Goal: Task Accomplishment & Management: Use online tool/utility

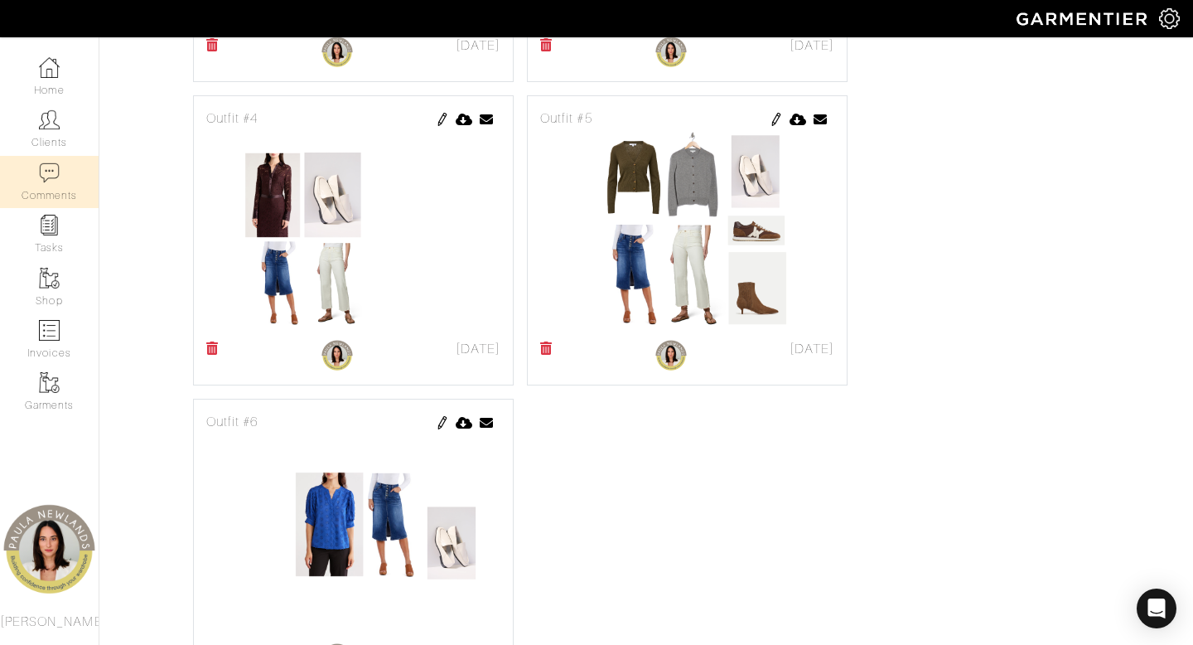
scroll to position [1014, 0]
click at [53, 135] on link "Clients" at bounding box center [49, 129] width 99 height 52
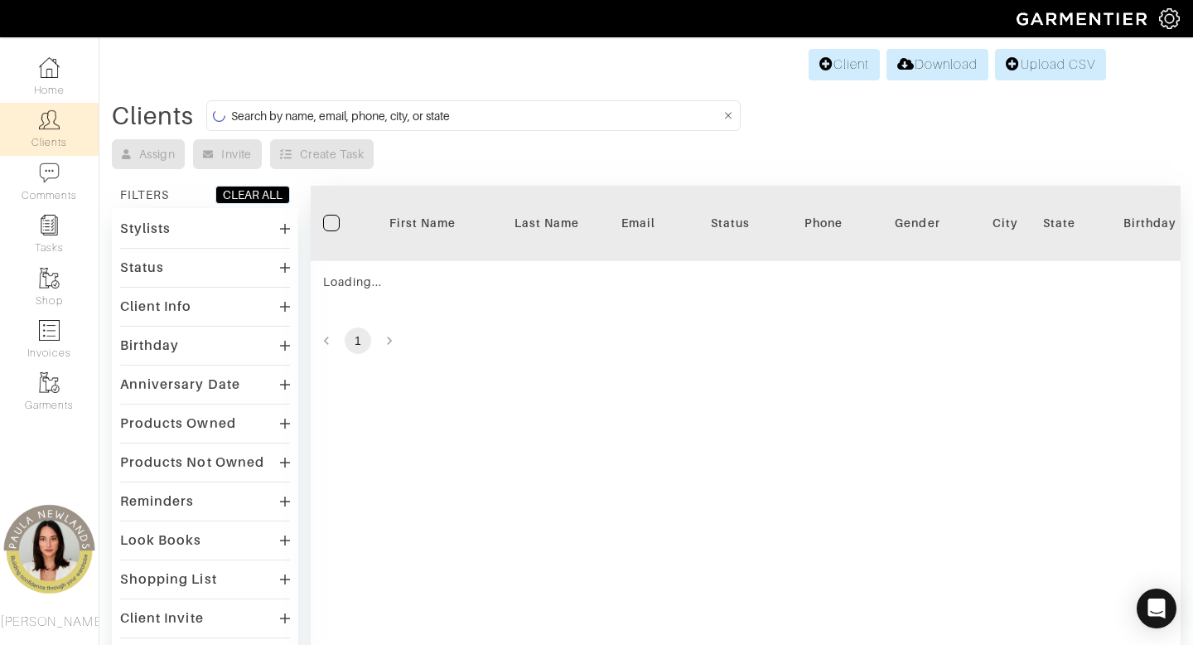
click at [679, 113] on input at bounding box center [476, 115] width 490 height 21
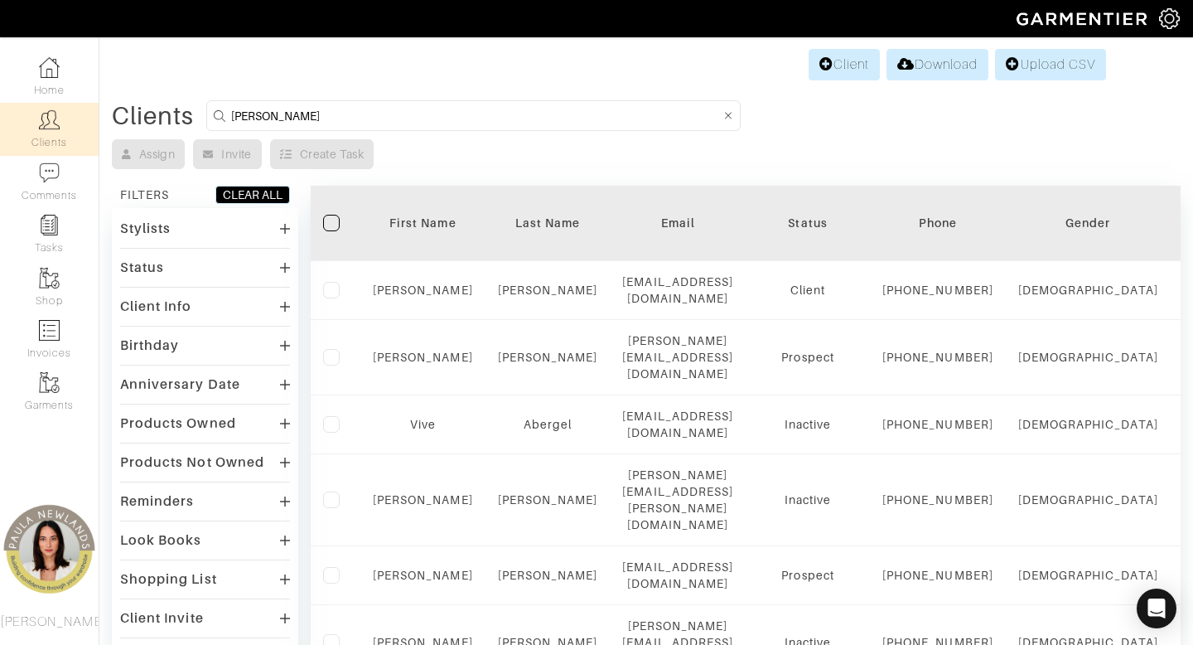
type input "jackie"
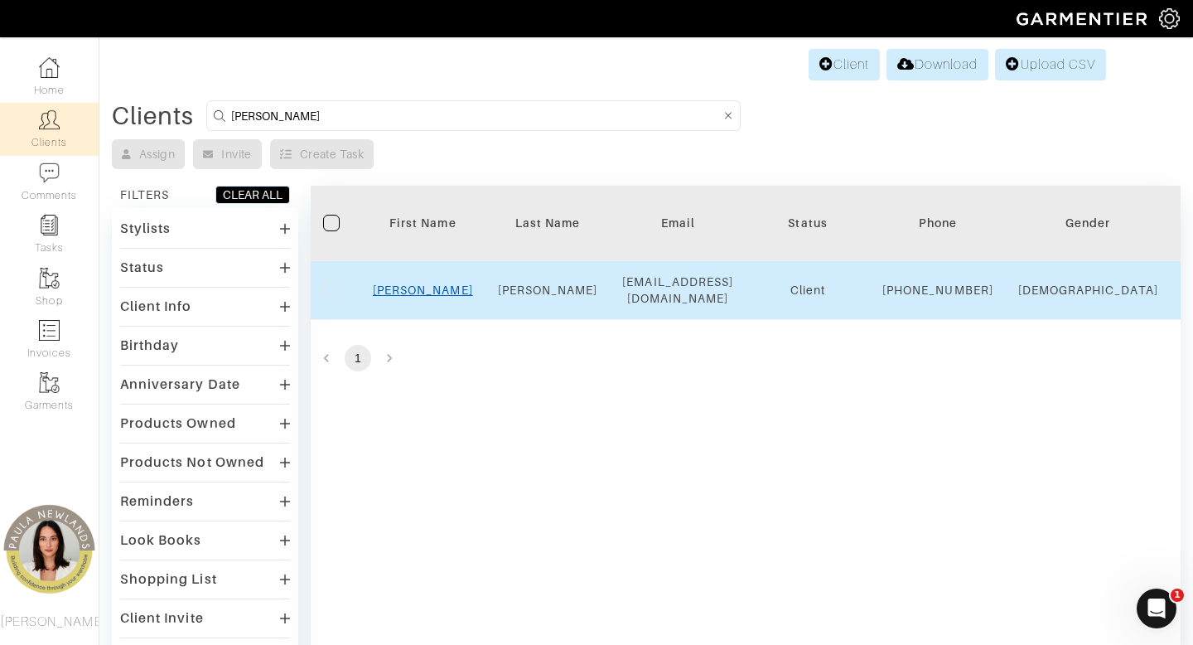
click at [427, 297] on link "Jackie" at bounding box center [423, 289] width 100 height 13
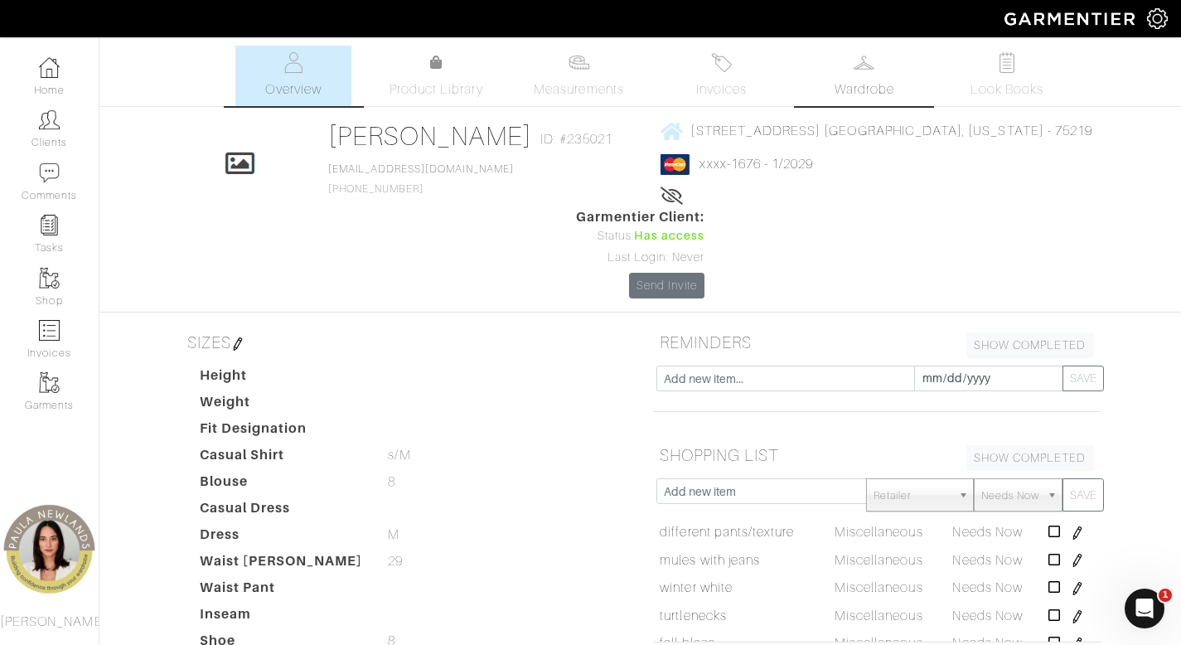
click at [869, 76] on link "Wardrobe" at bounding box center [864, 76] width 116 height 60
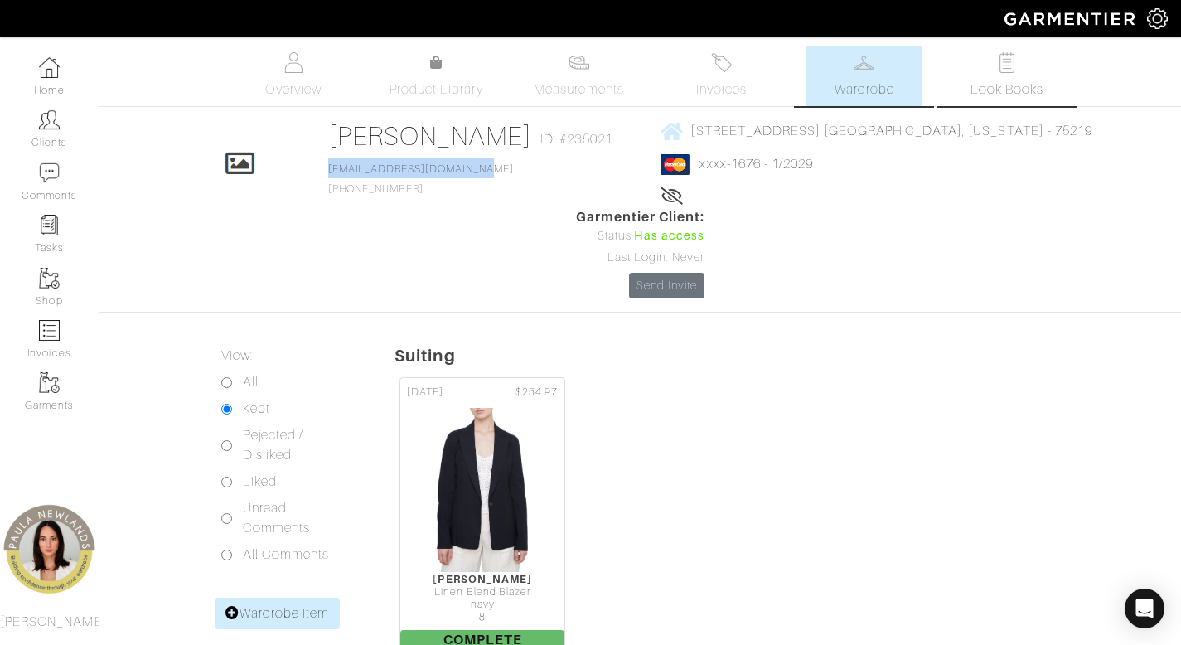
click at [1004, 81] on span "Look Books" at bounding box center [1007, 90] width 74 height 20
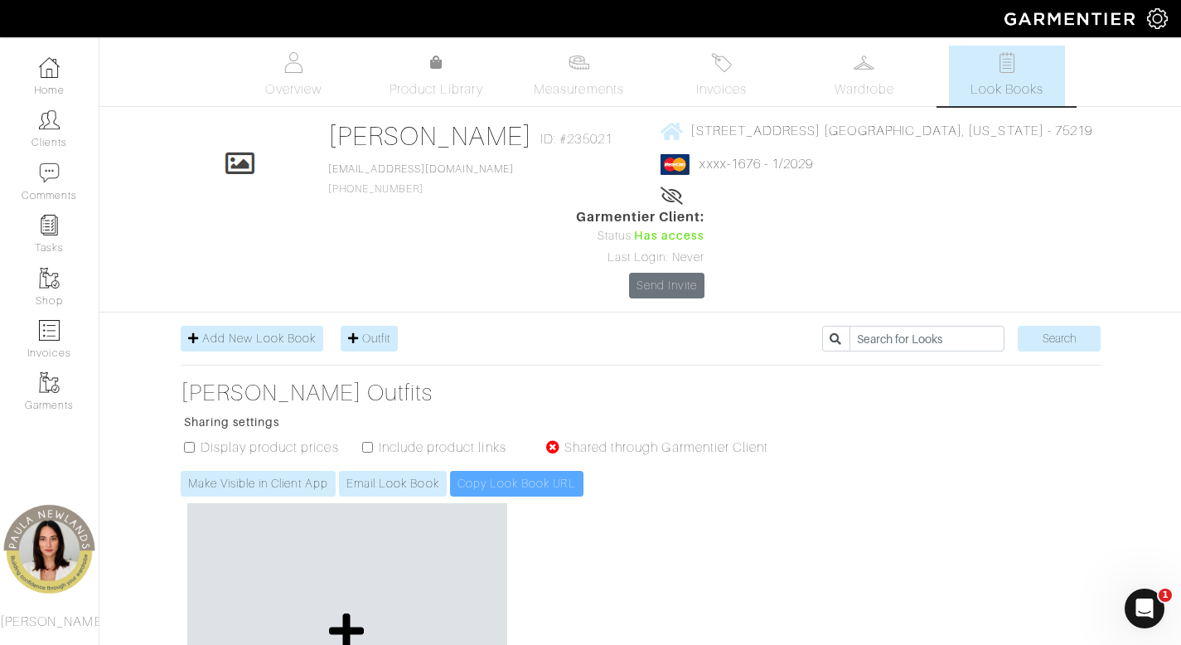
click at [340, 611] on icon at bounding box center [347, 631] width 36 height 40
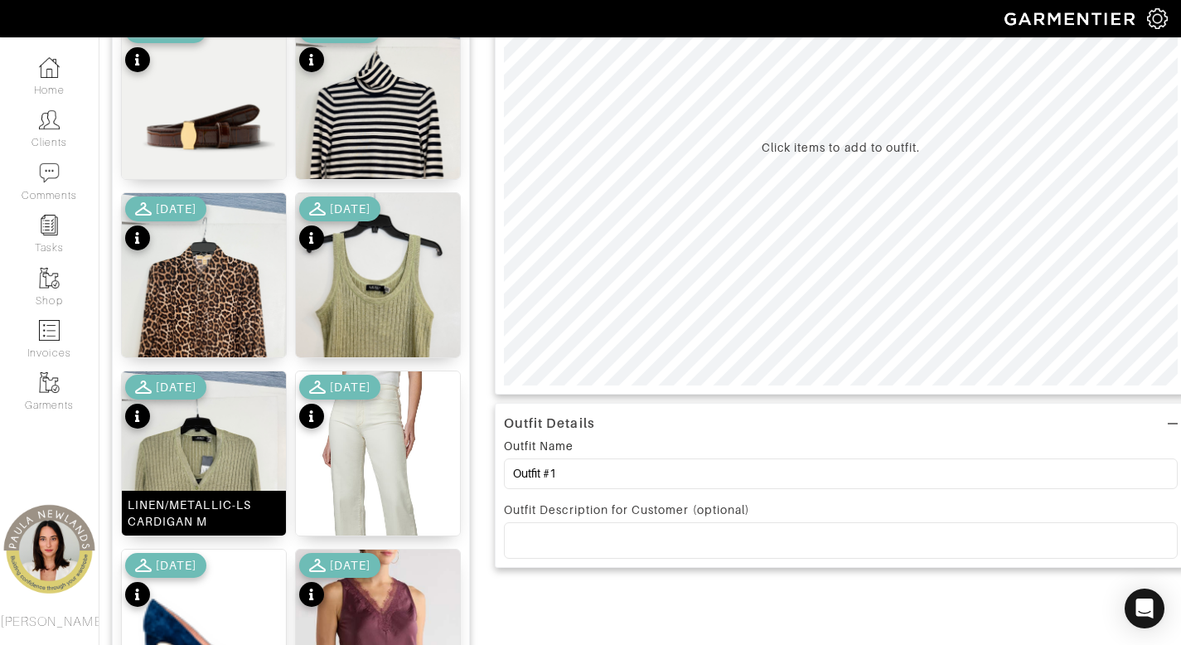
scroll to position [324, 0]
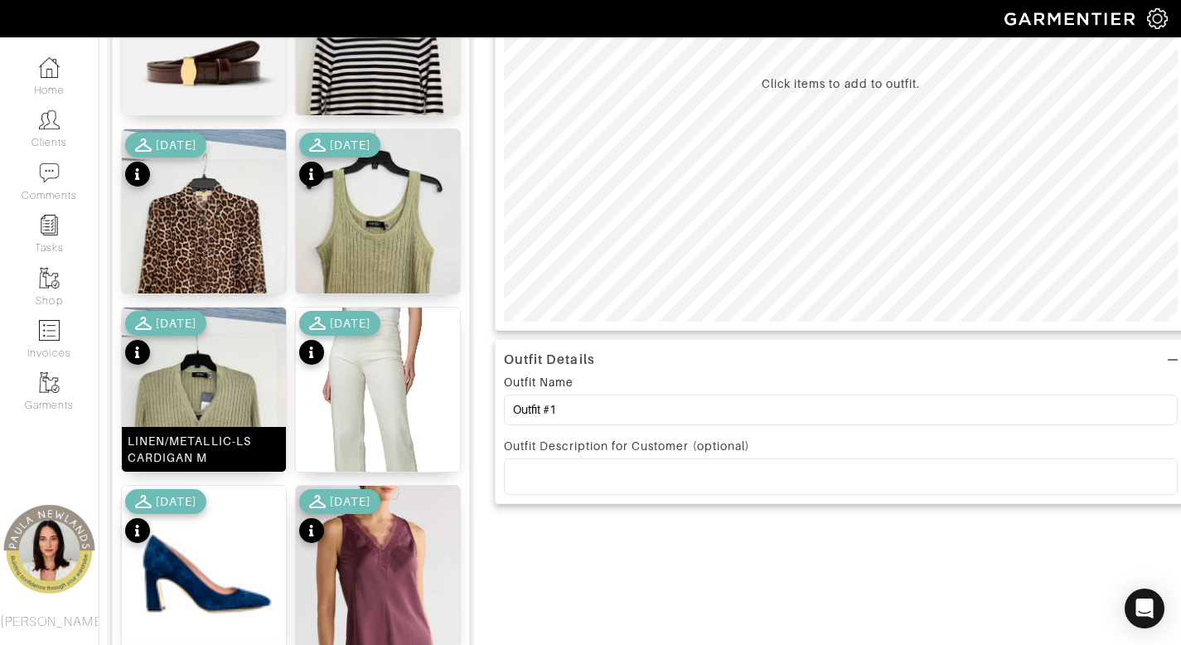
click at [235, 447] on div "LINEN/METALLIC-LS CARDIGAN M" at bounding box center [204, 448] width 152 height 33
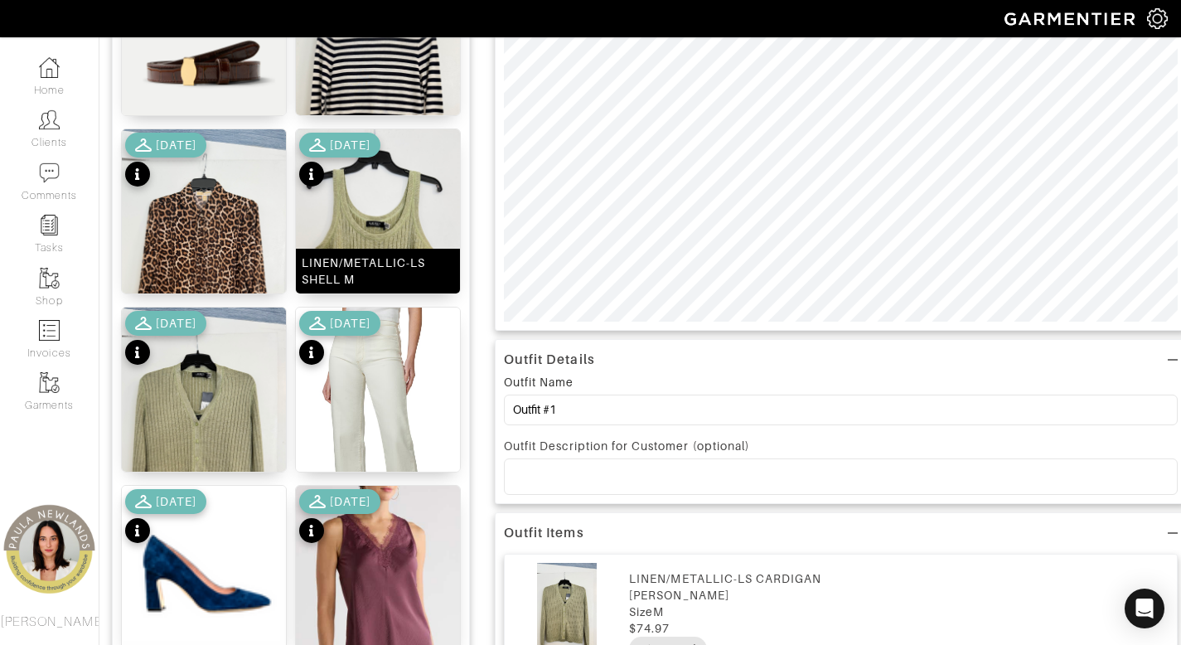
click at [405, 270] on div "LINEN/METALLIC-LS SHELL M" at bounding box center [378, 270] width 152 height 33
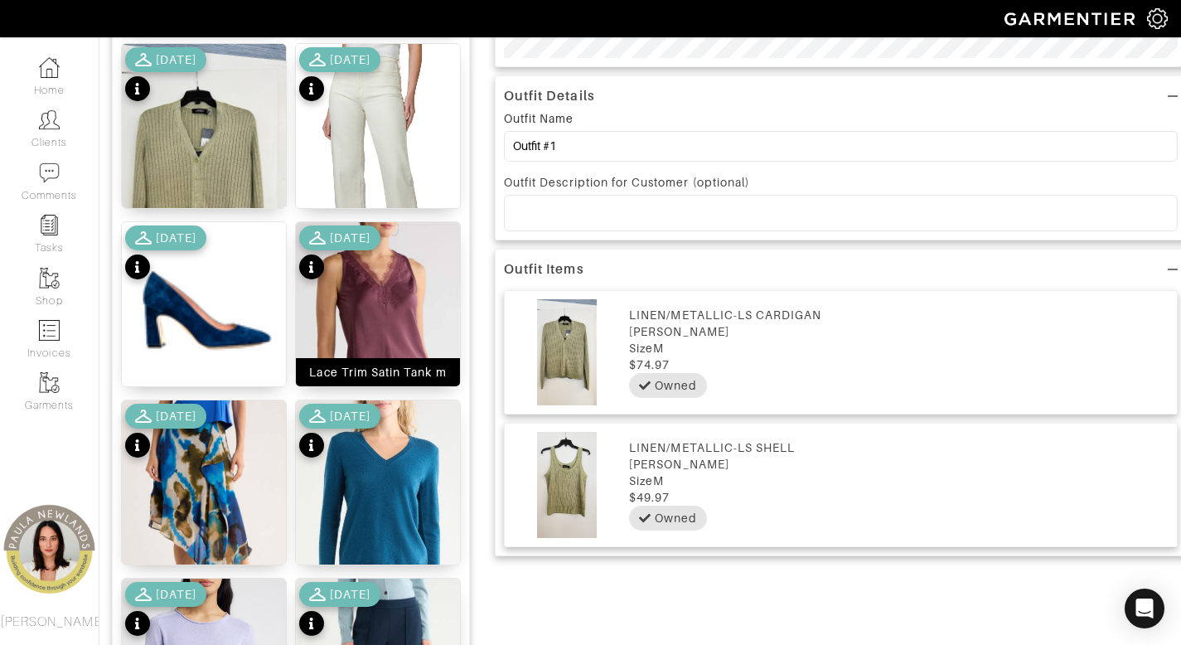
scroll to position [621, 0]
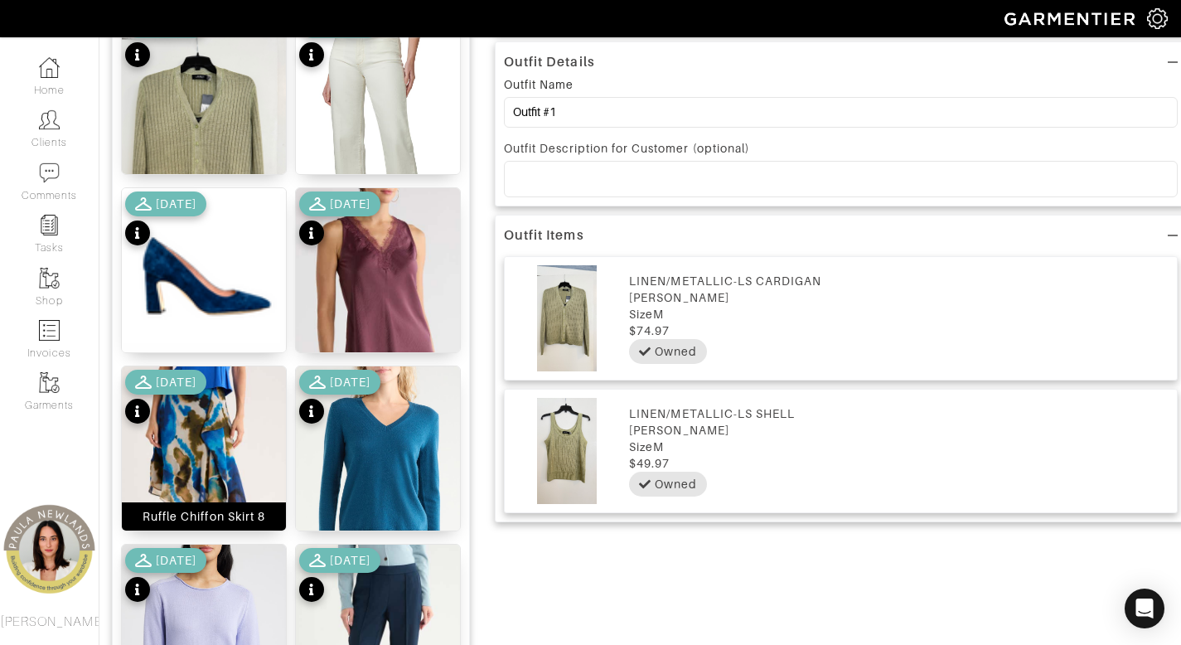
click at [224, 497] on img at bounding box center [204, 491] width 164 height 251
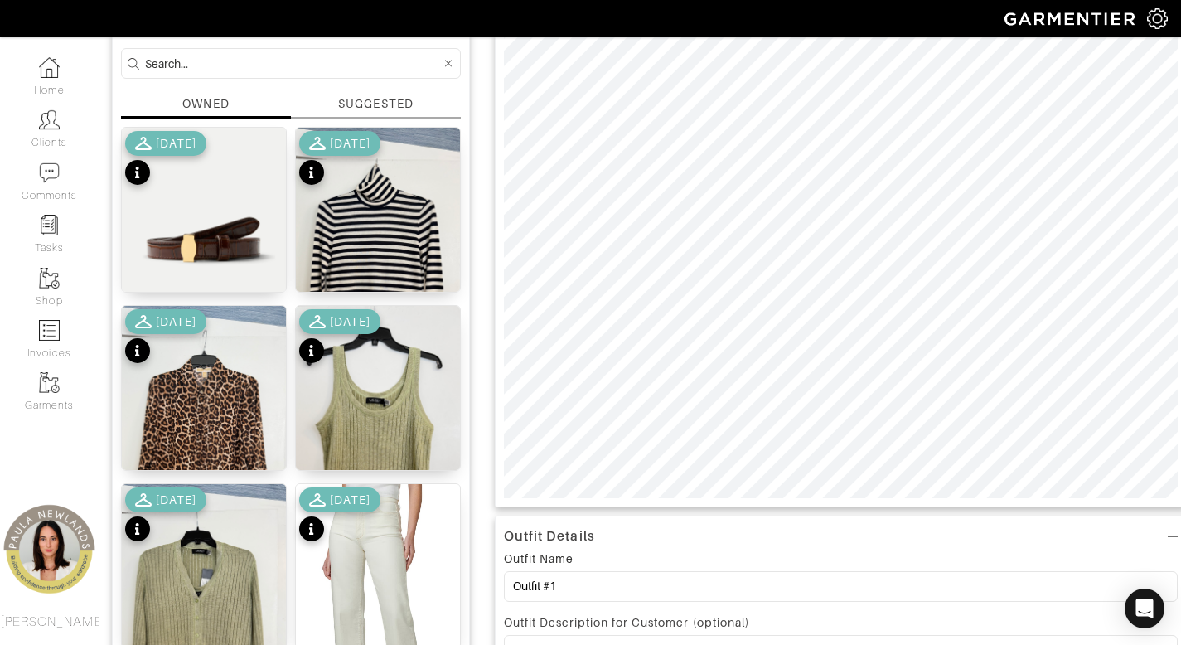
scroll to position [450, 0]
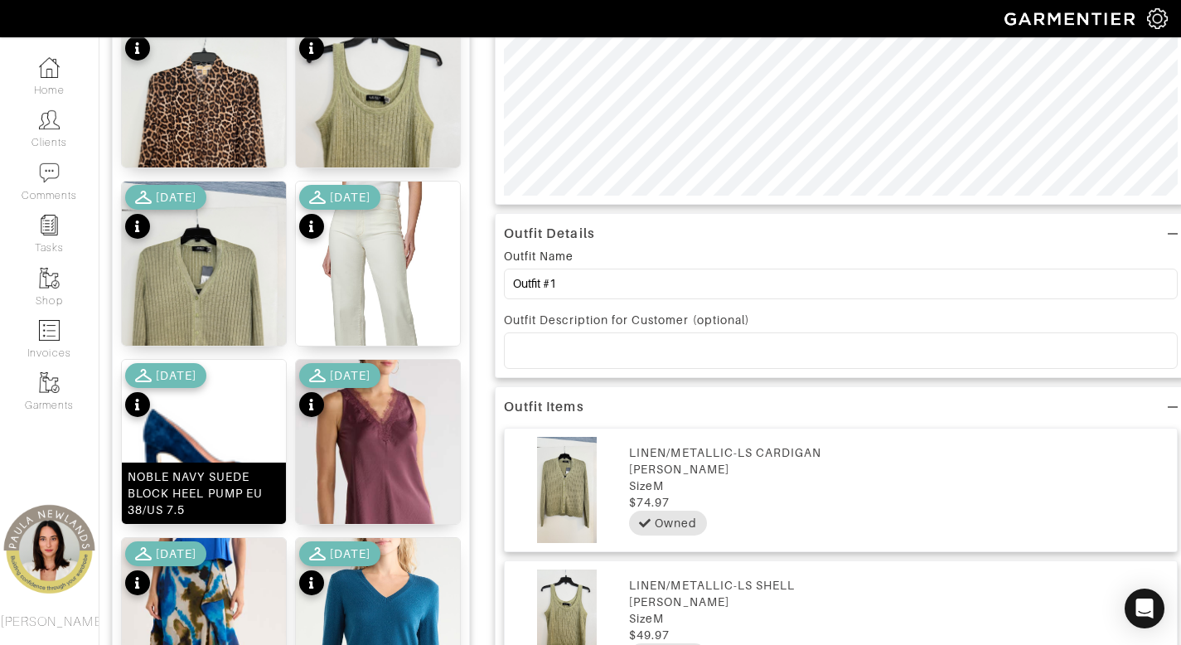
click at [216, 500] on div "NOBLE NAVY SUEDE BLOCK HEEL PUMP EU 38/US 7.5" at bounding box center [204, 493] width 152 height 50
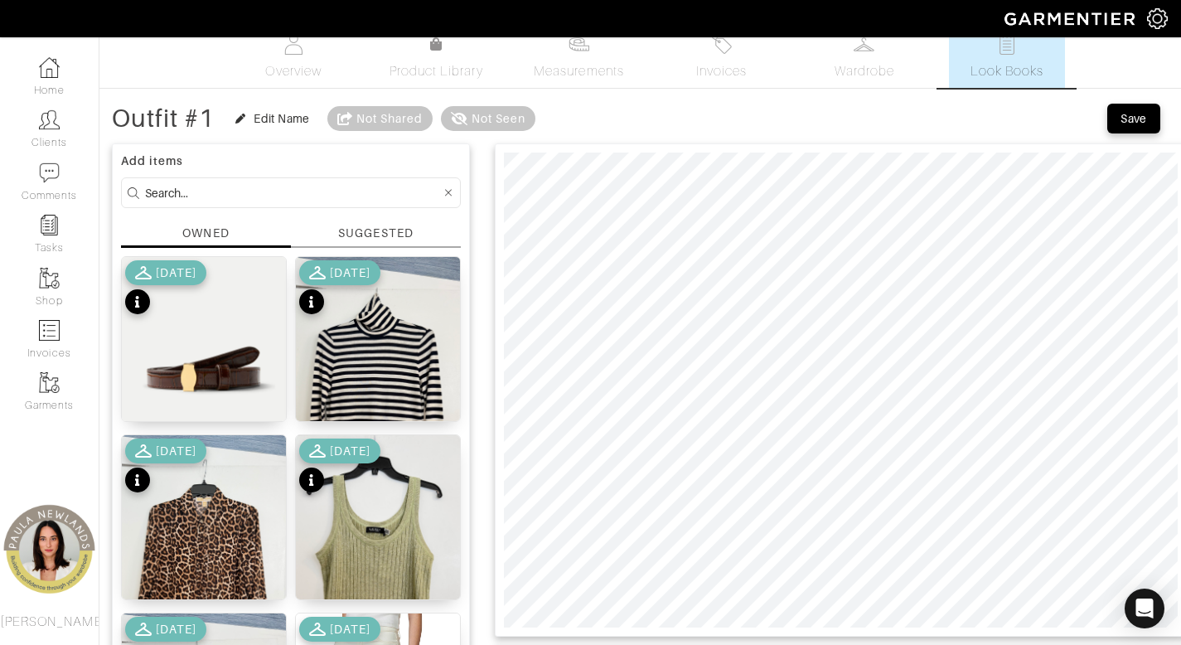
scroll to position [0, 0]
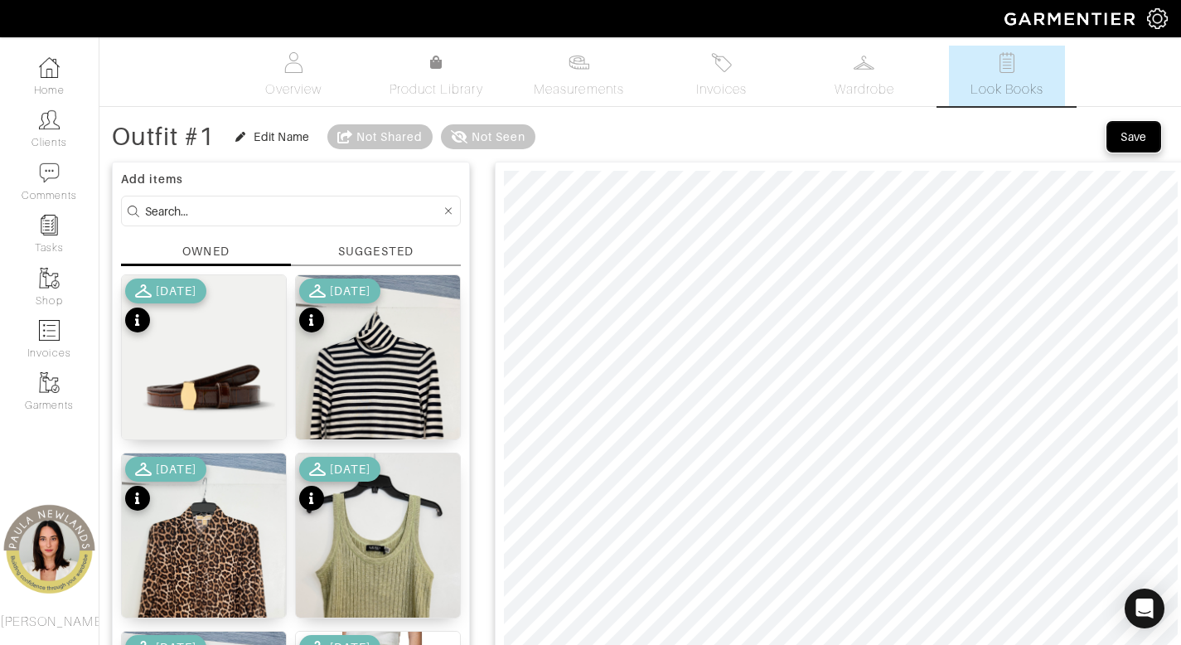
click at [1137, 138] on div "Save" at bounding box center [1133, 136] width 27 height 17
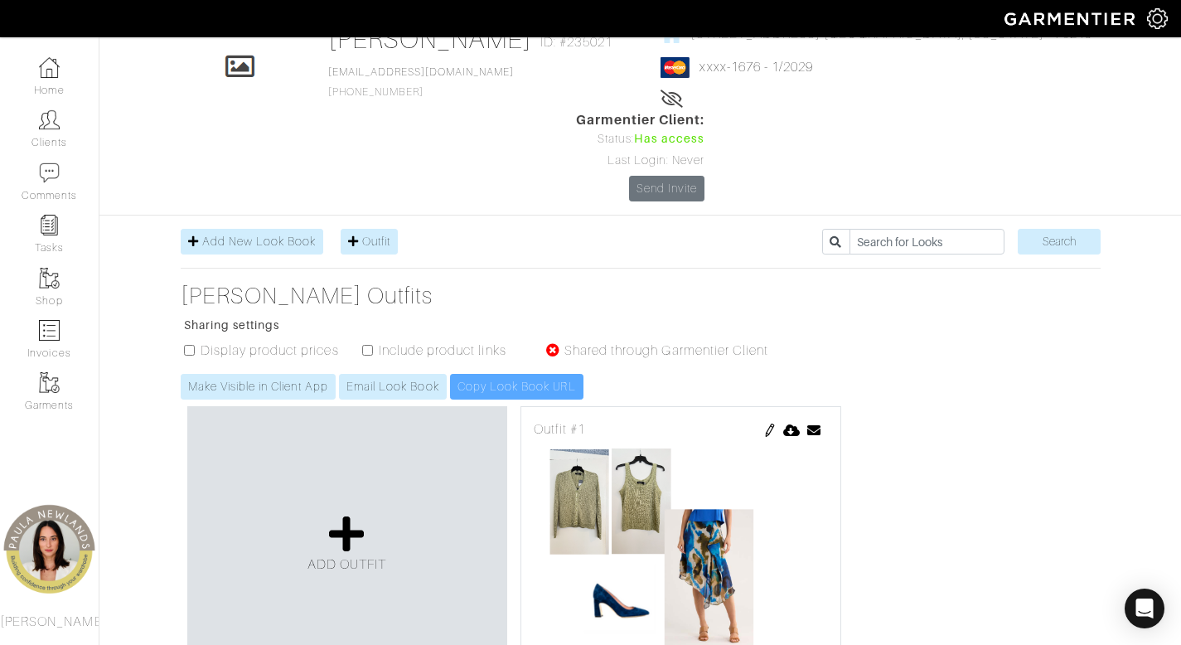
scroll to position [147, 0]
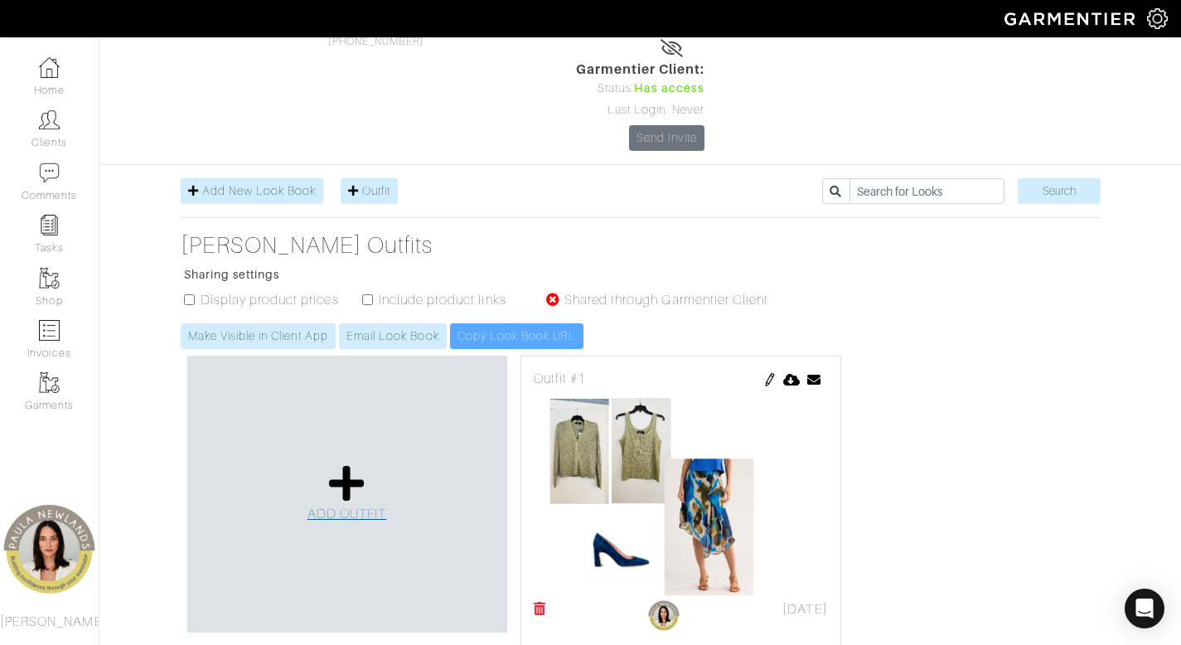
click at [331, 463] on icon at bounding box center [347, 483] width 36 height 40
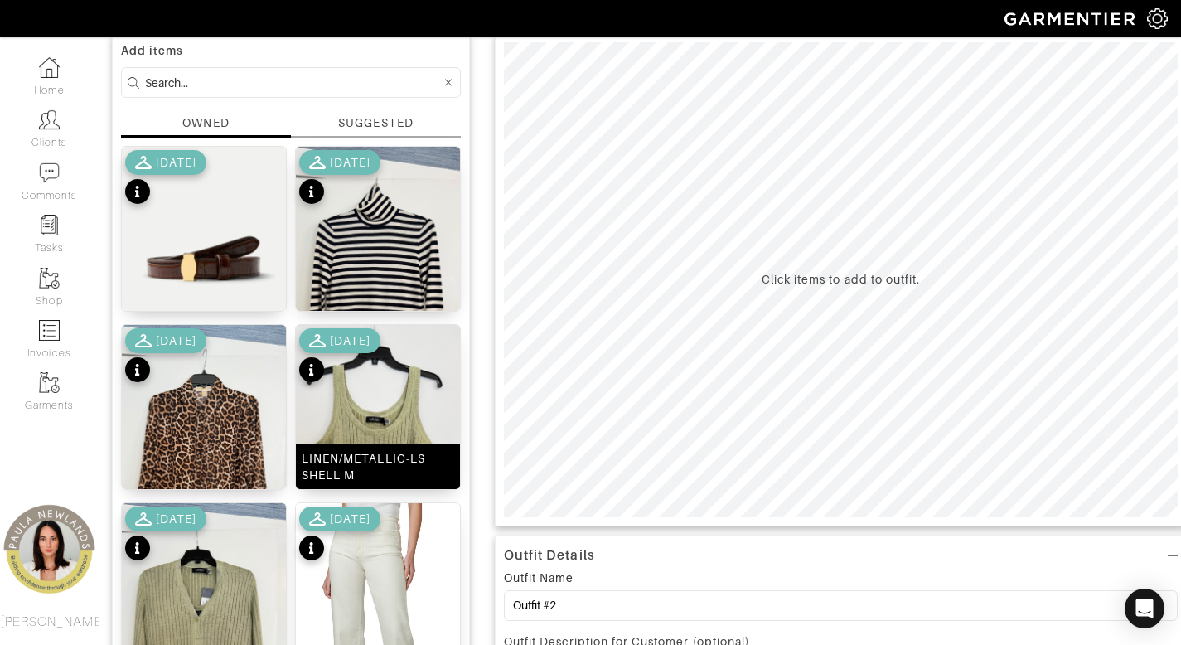
scroll to position [318, 0]
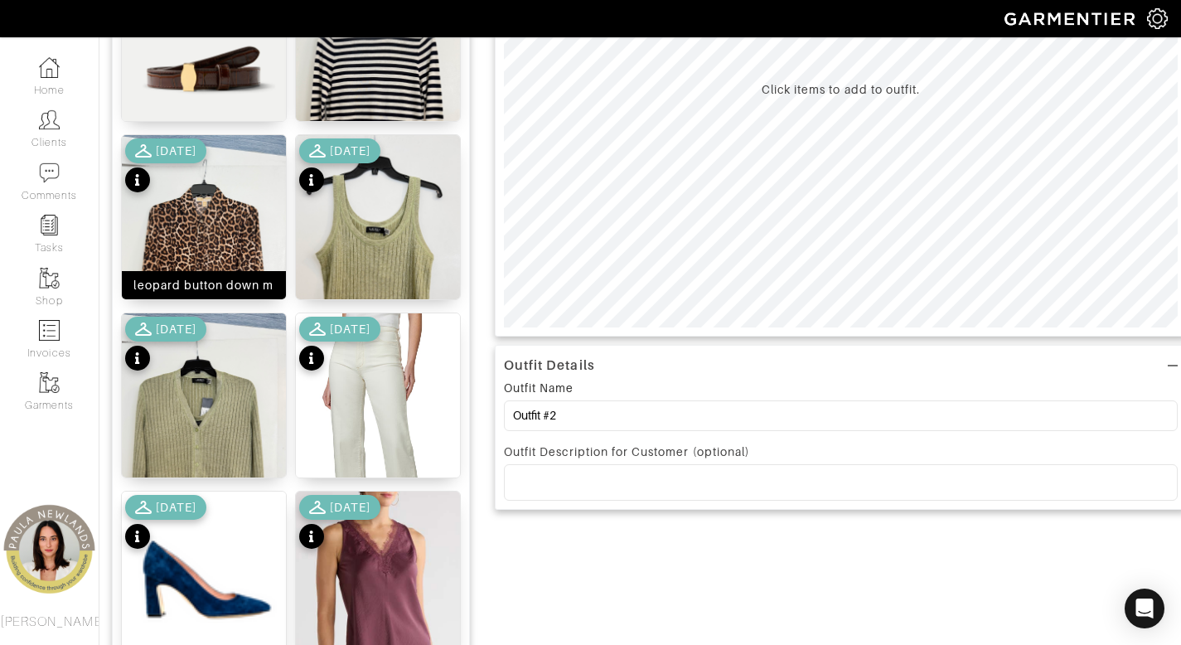
click at [179, 288] on div "leopard button down m" at bounding box center [203, 285] width 140 height 17
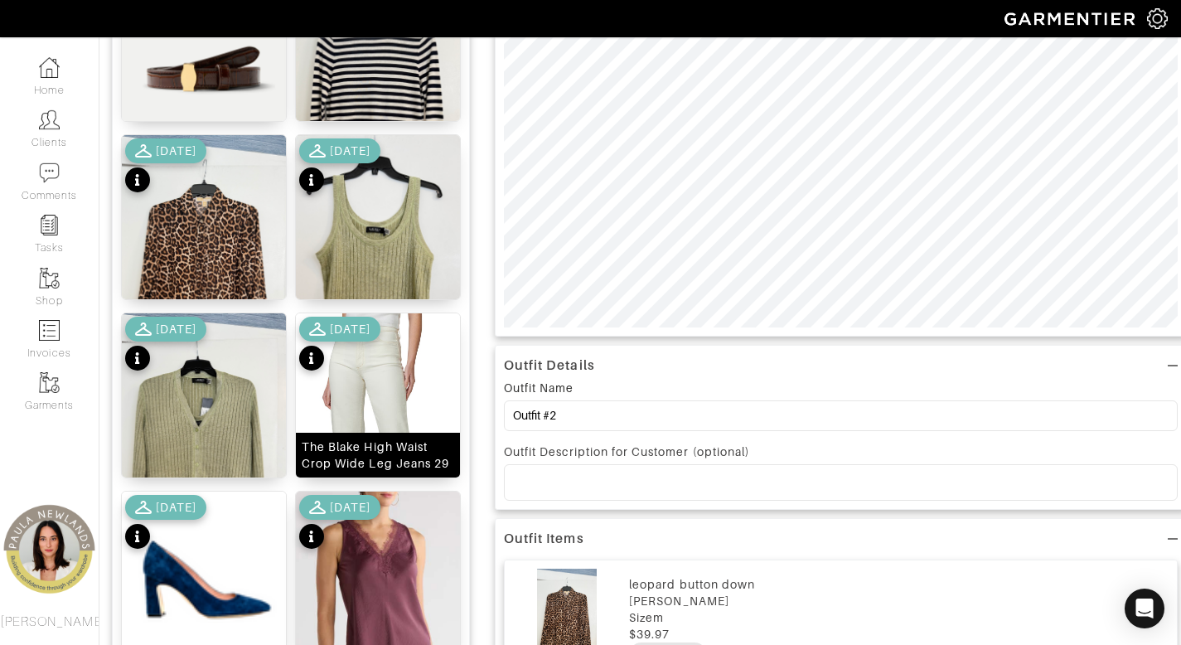
click at [367, 456] on div "The Blake High Waist Crop Wide Leg Jeans 29" at bounding box center [378, 454] width 152 height 33
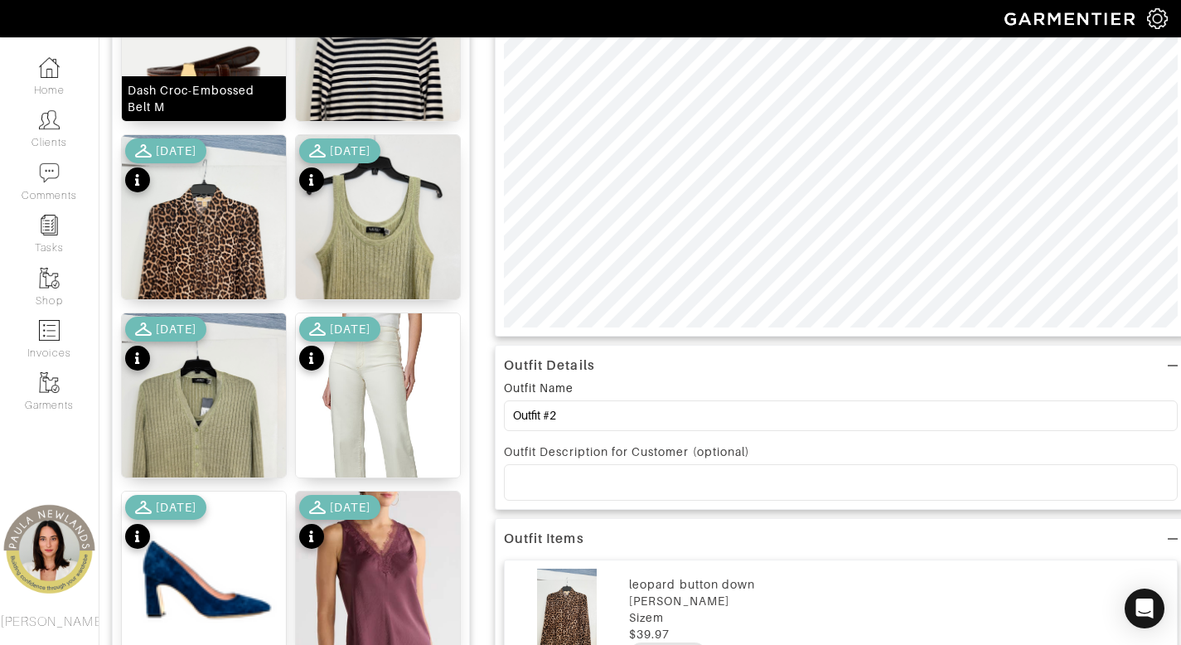
click at [215, 94] on div "Dash Croc-Embossed Belt M" at bounding box center [204, 98] width 152 height 33
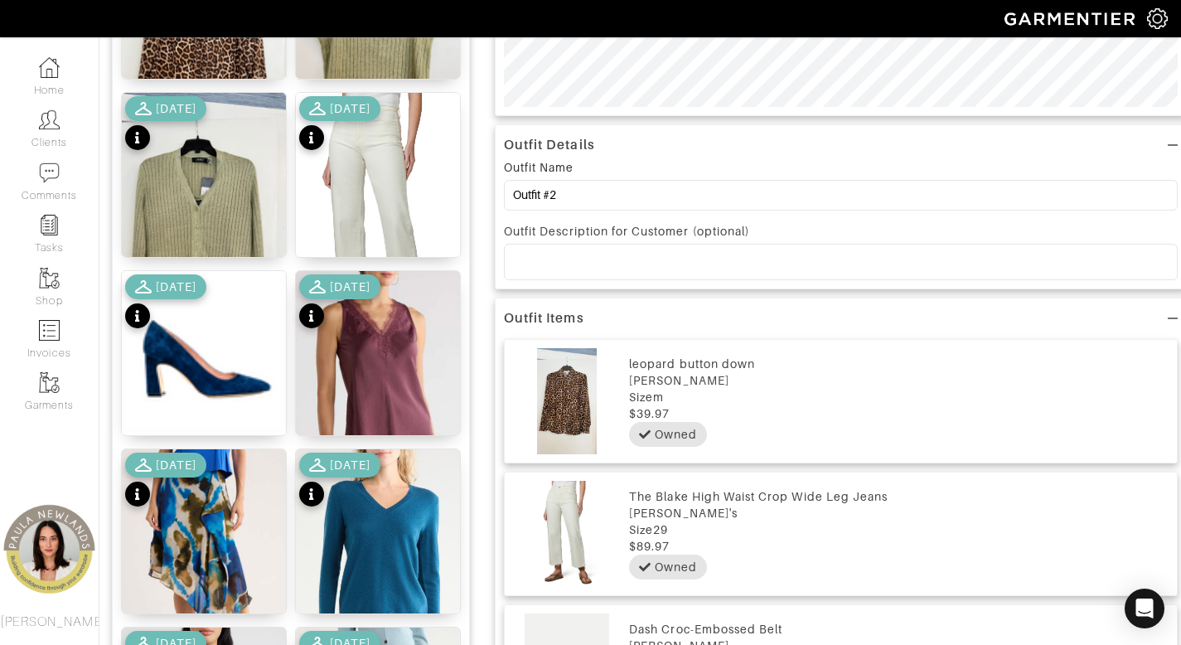
scroll to position [580, 0]
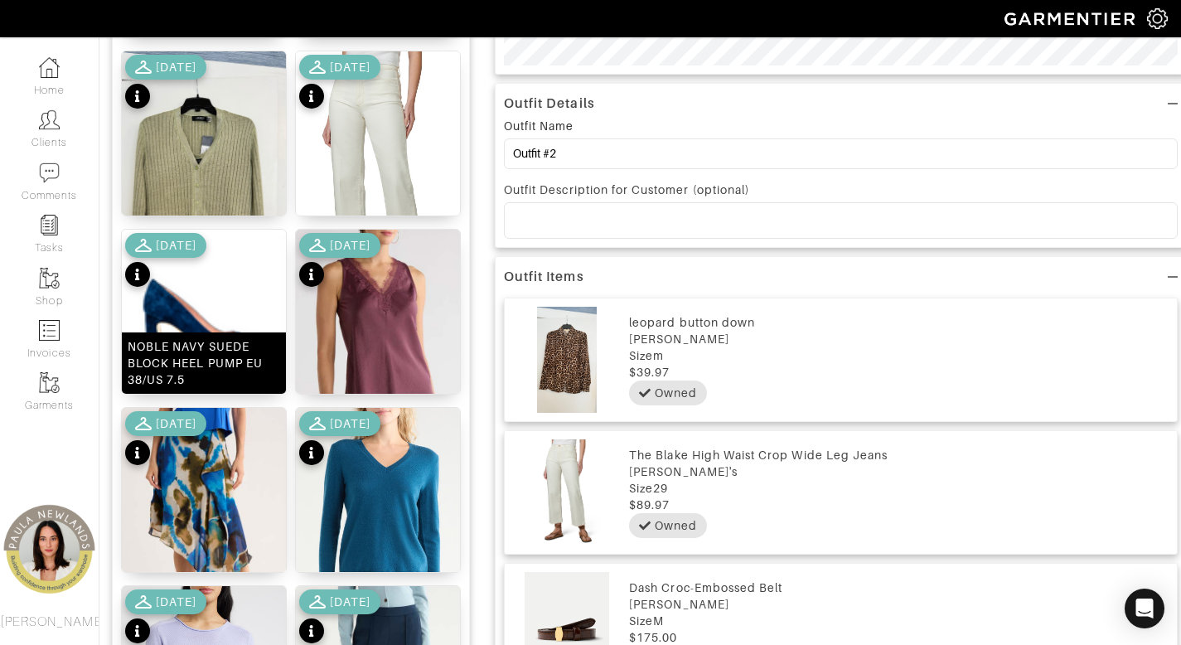
click at [227, 371] on div "NOBLE NAVY SUEDE BLOCK HEEL PUMP EU 38/US 7.5" at bounding box center [204, 363] width 152 height 50
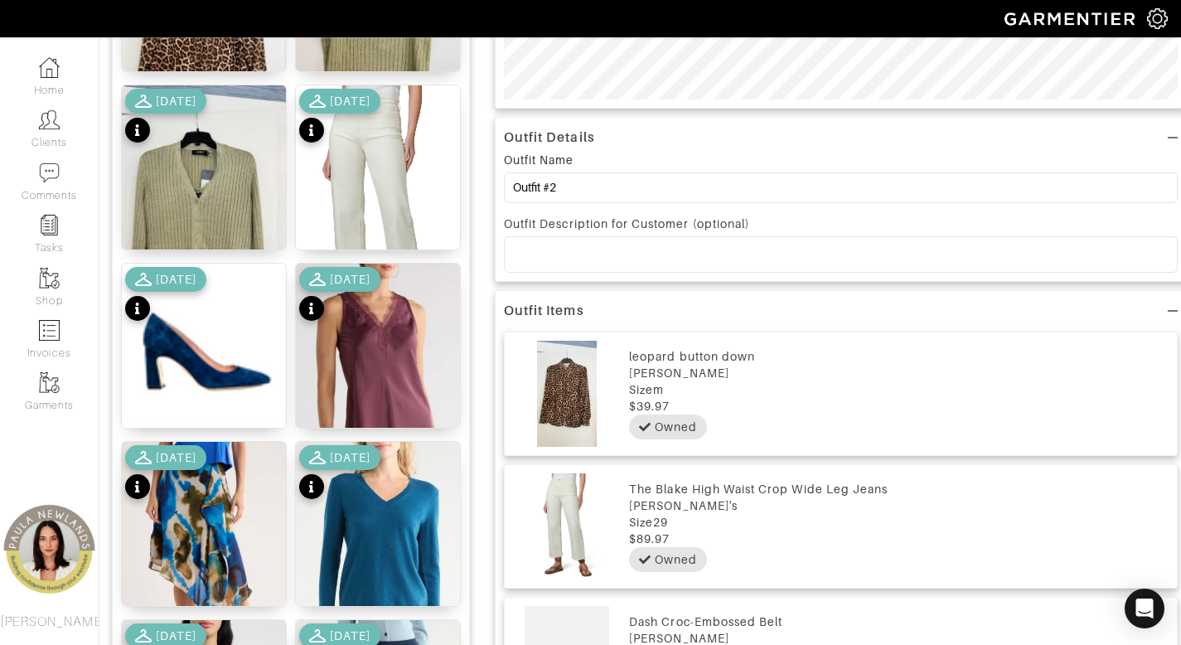
scroll to position [384, 0]
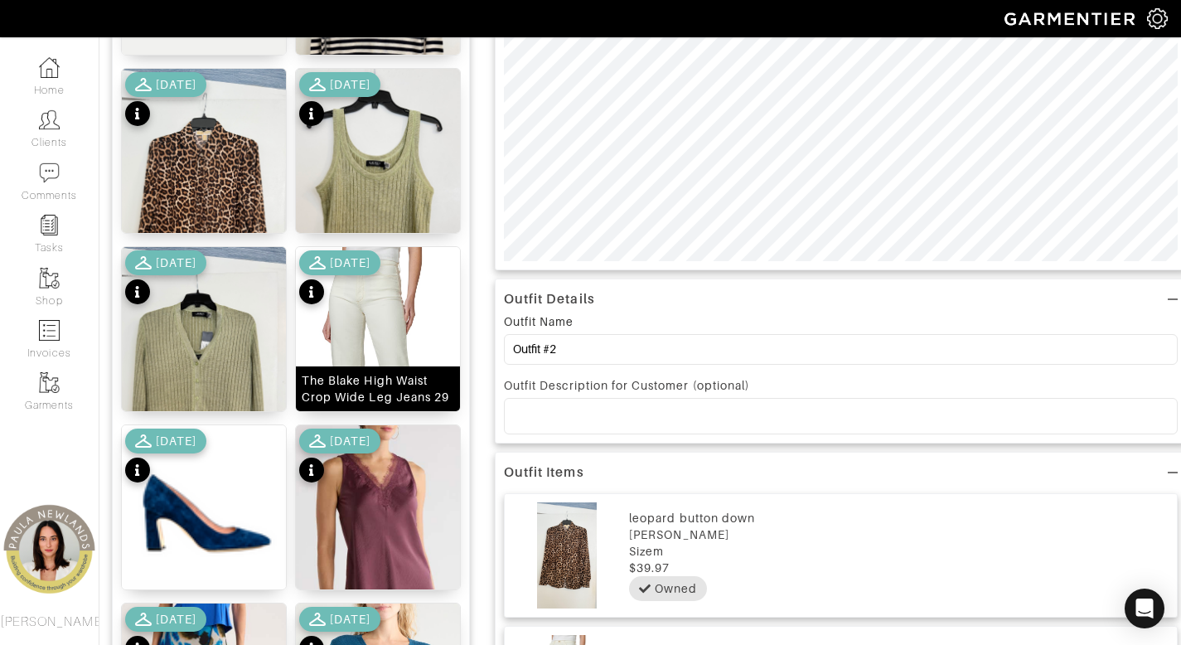
click at [361, 377] on div "The Blake High Waist Crop Wide Leg Jeans 29" at bounding box center [378, 388] width 152 height 33
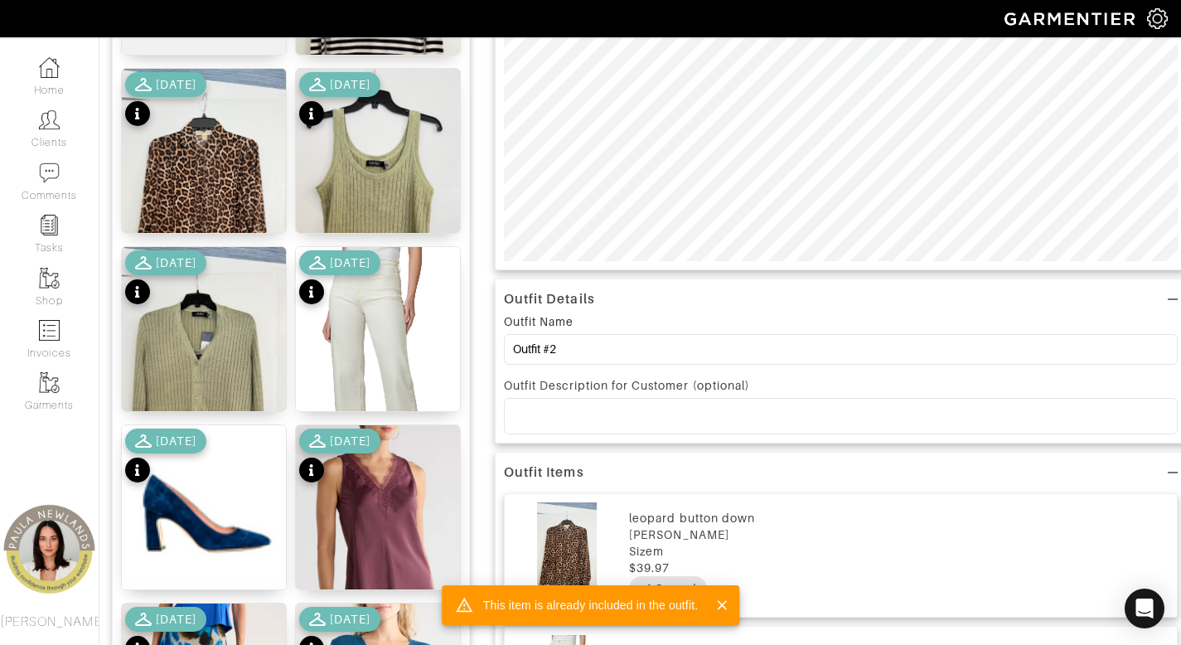
scroll to position [18, 0]
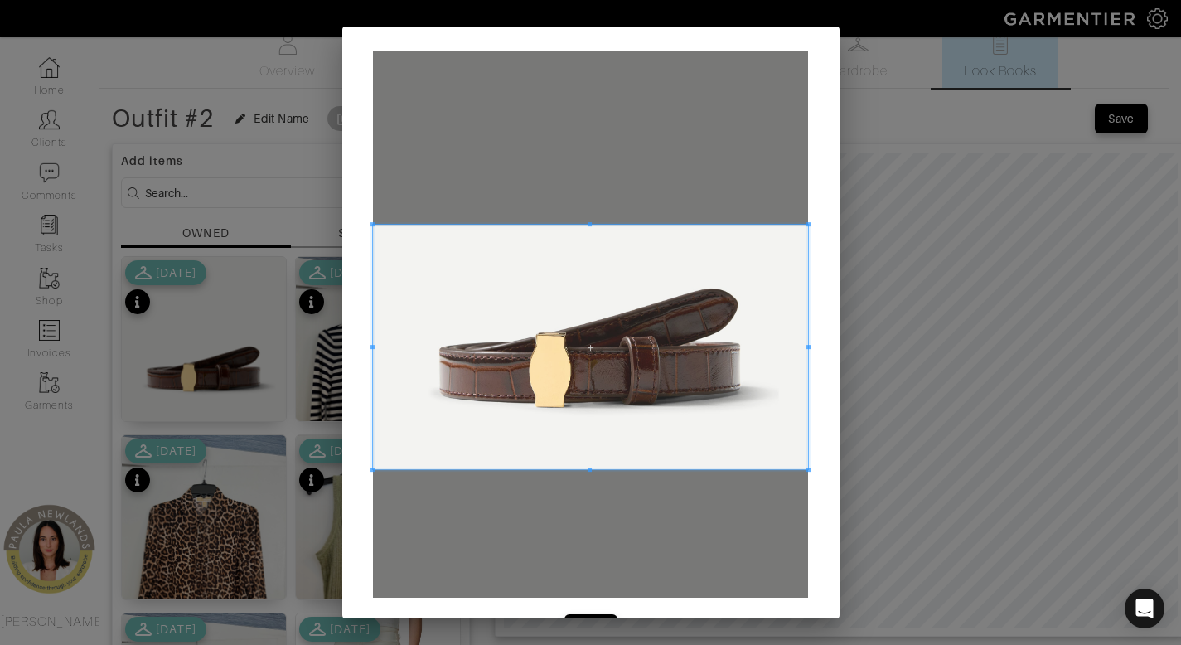
click at [626, 383] on span at bounding box center [590, 347] width 435 height 244
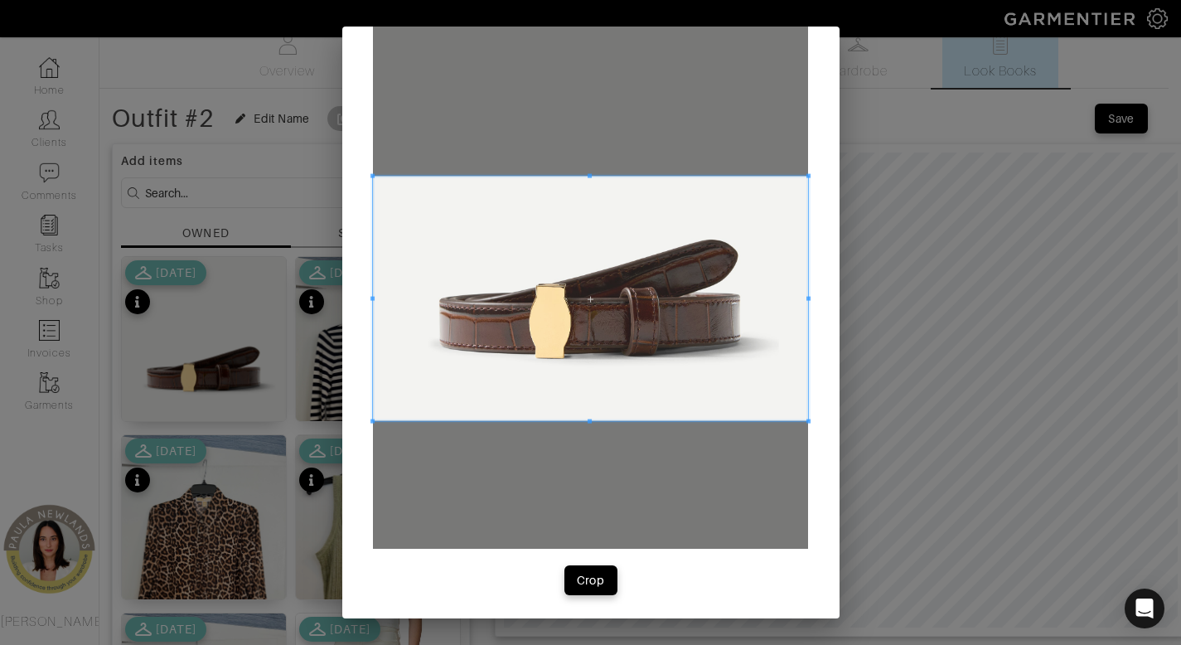
scroll to position [51, 0]
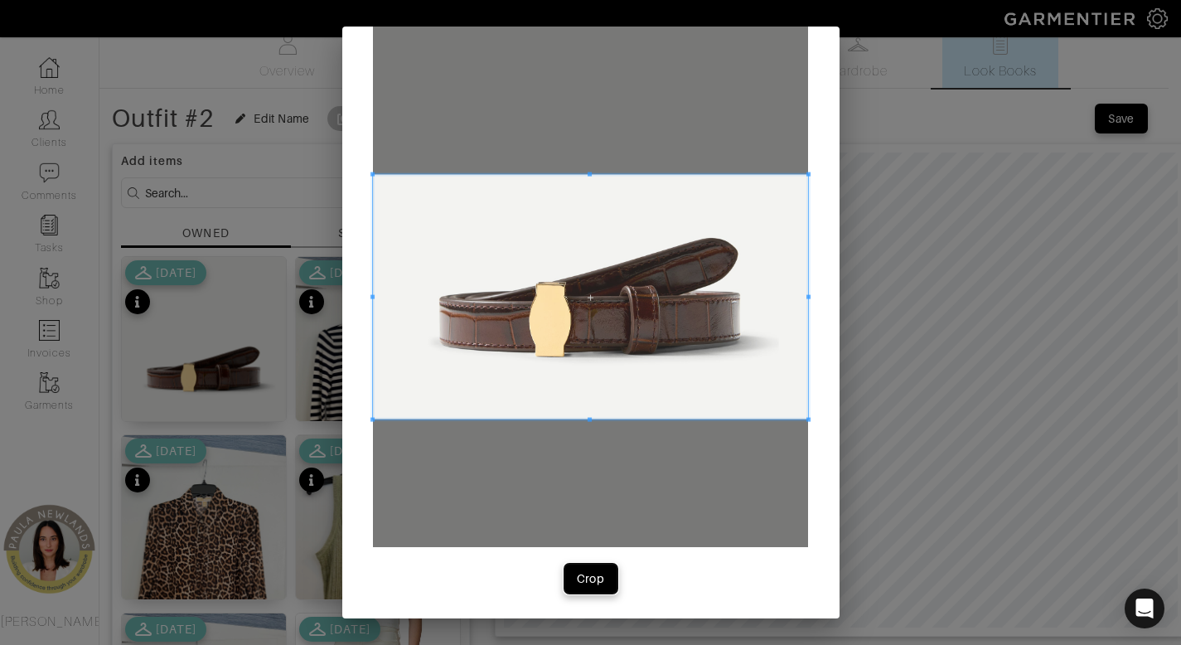
click at [574, 590] on button "Crop" at bounding box center [590, 578] width 53 height 30
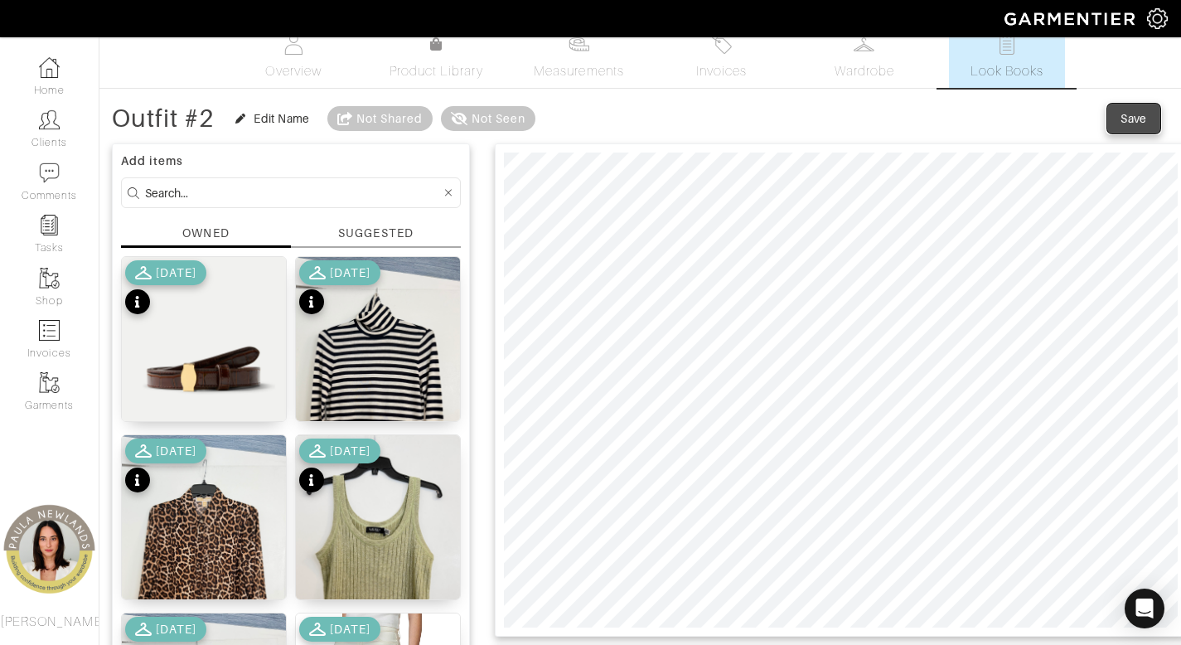
click at [1130, 119] on div "Save" at bounding box center [1133, 118] width 27 height 17
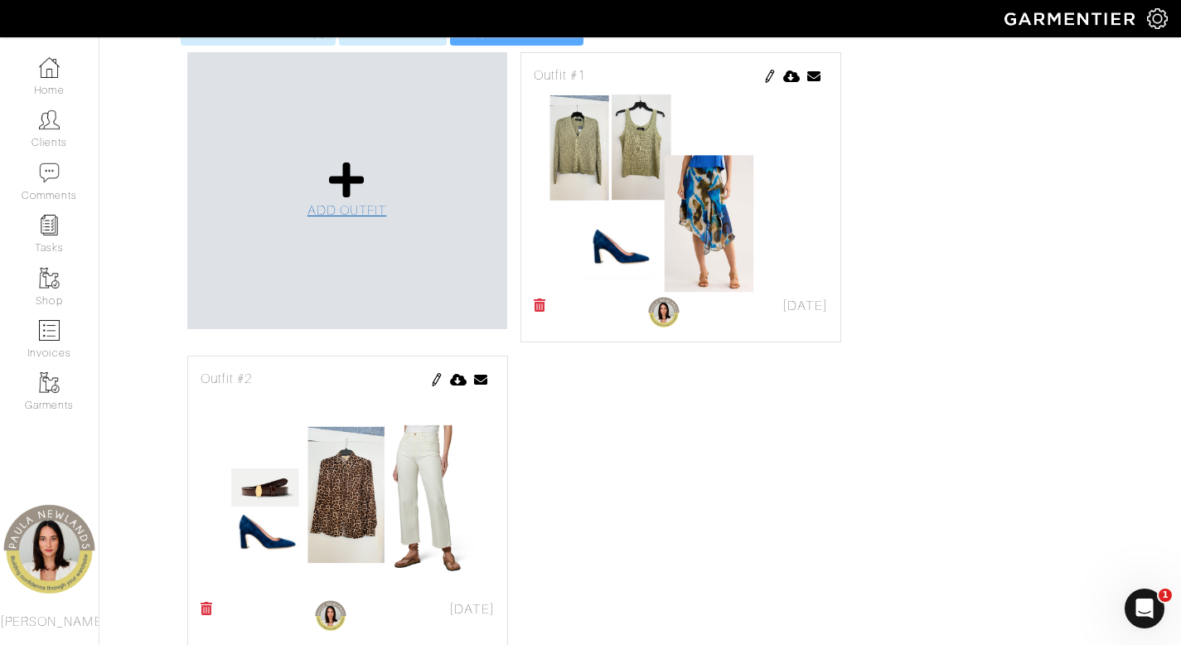
click at [340, 160] on icon at bounding box center [347, 180] width 36 height 40
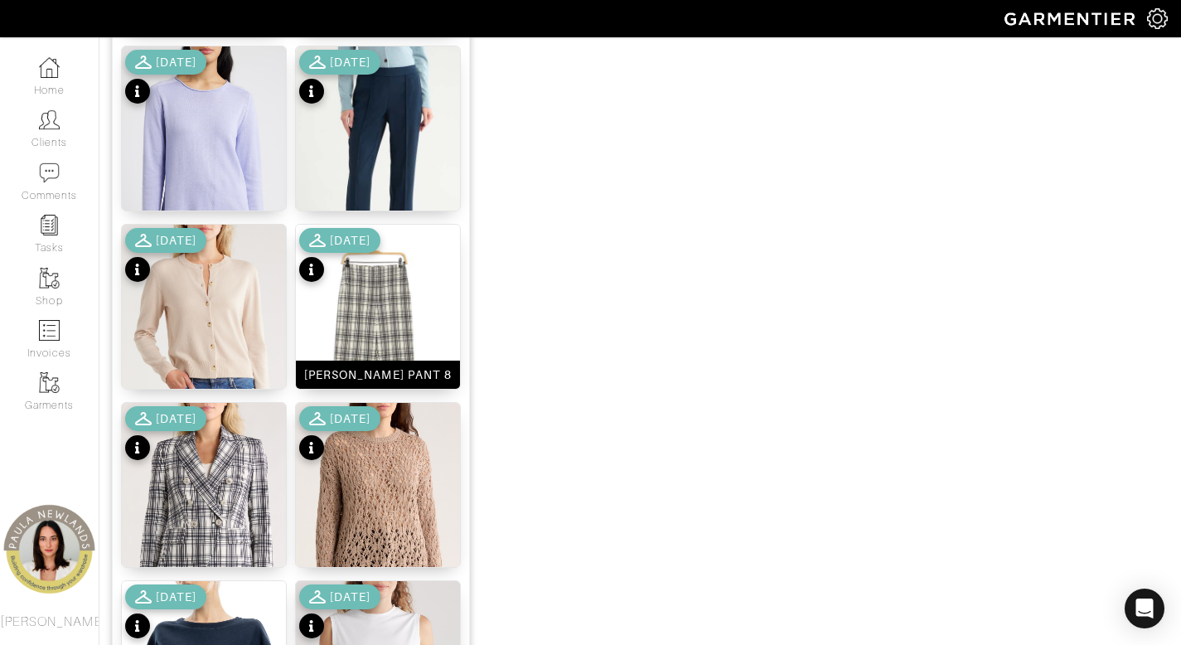
scroll to position [1244, 0]
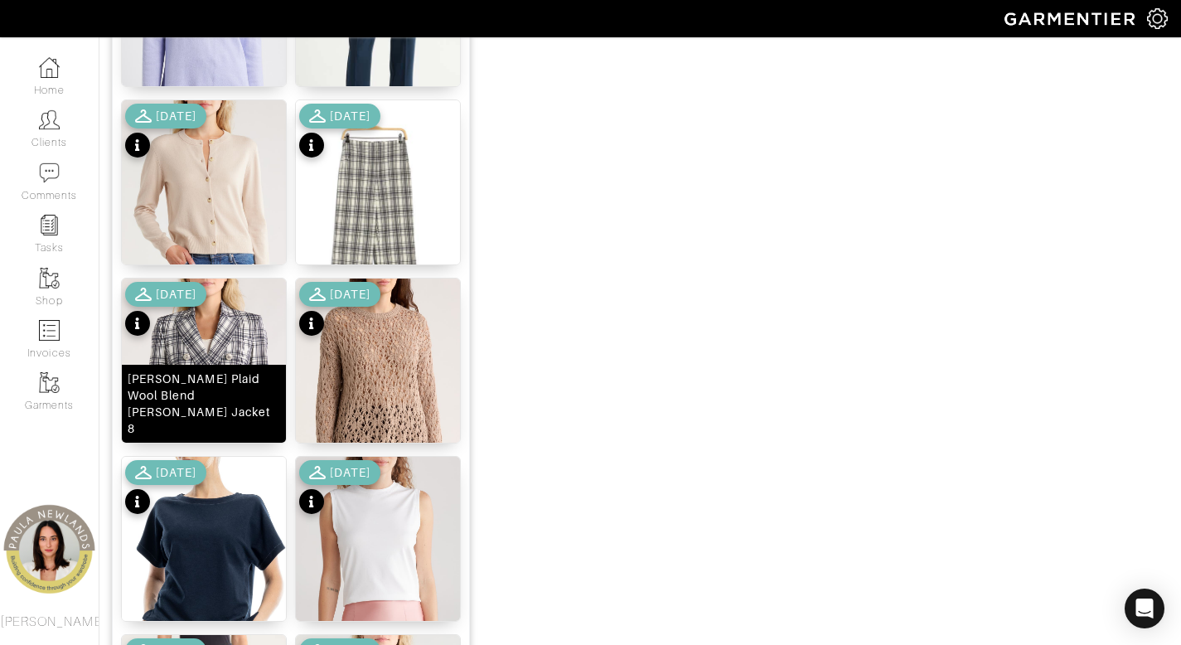
click at [209, 423] on div "Miller Plaid Wool Blend Dickey Jacket 8" at bounding box center [204, 403] width 152 height 66
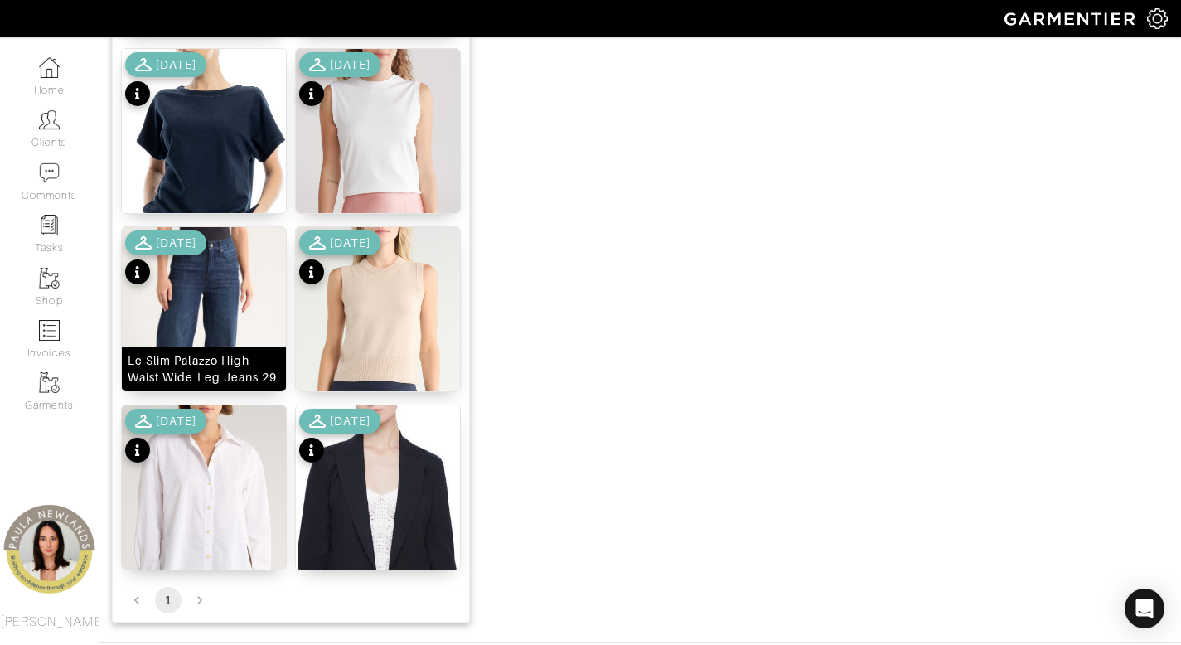
scroll to position [1664, 0]
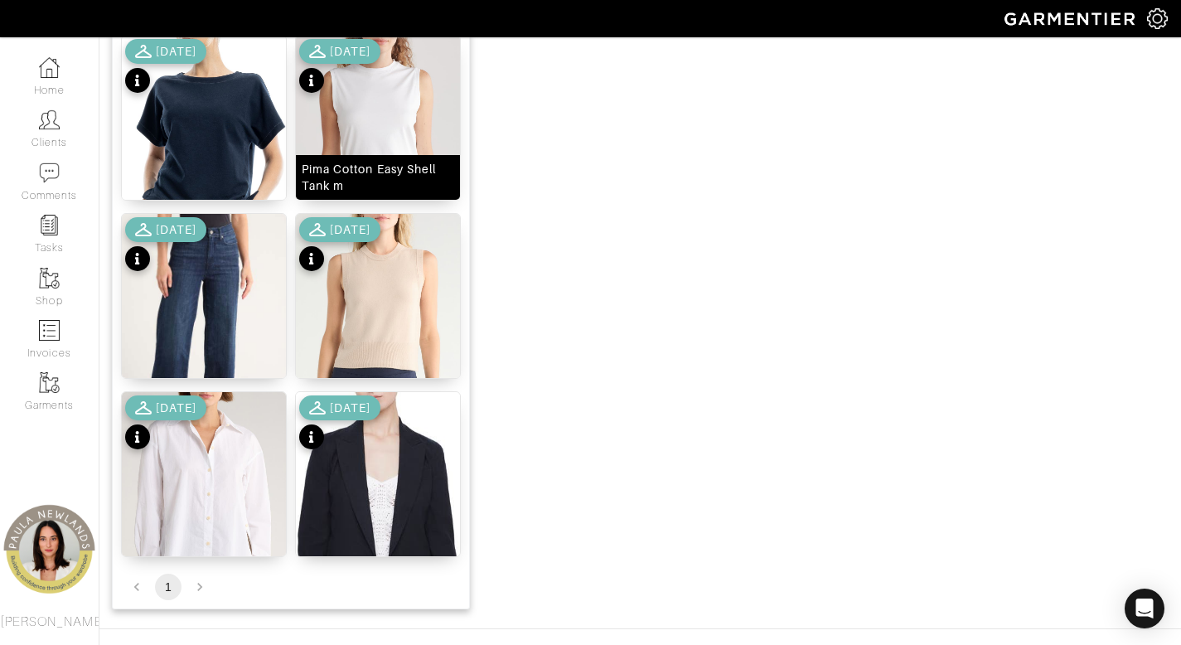
click at [391, 172] on div "Pima Cotton Easy Shell Tank m" at bounding box center [378, 177] width 152 height 33
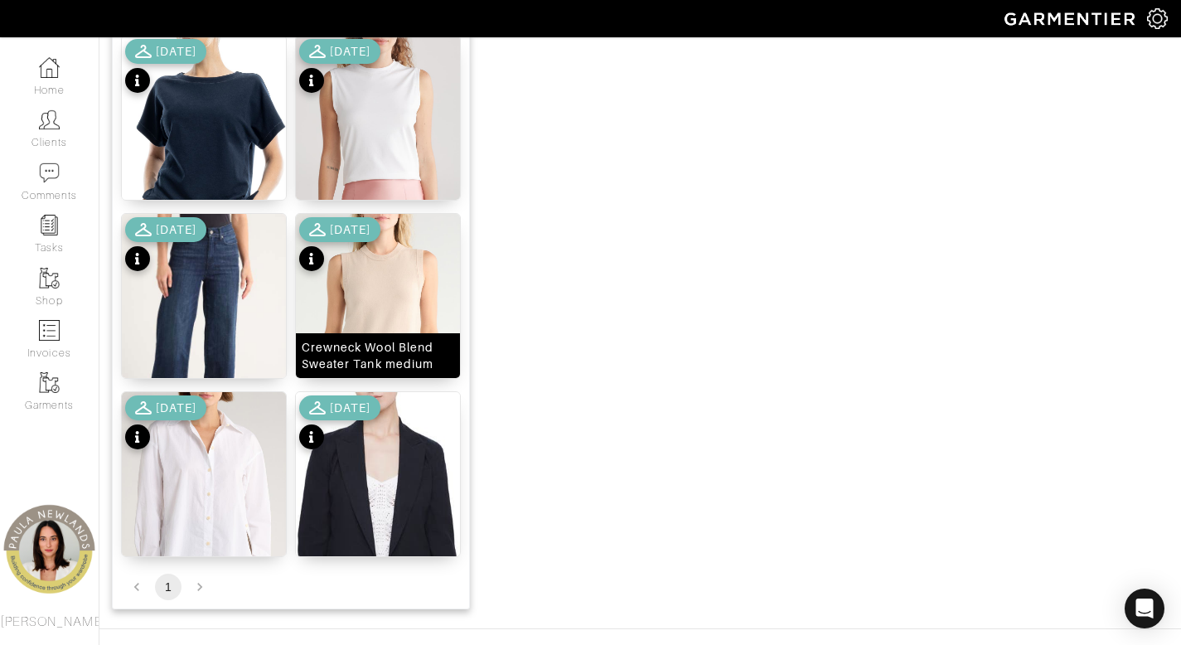
click at [395, 365] on div "Crewneck Wool Blend Sweater Tank medium" at bounding box center [378, 355] width 152 height 33
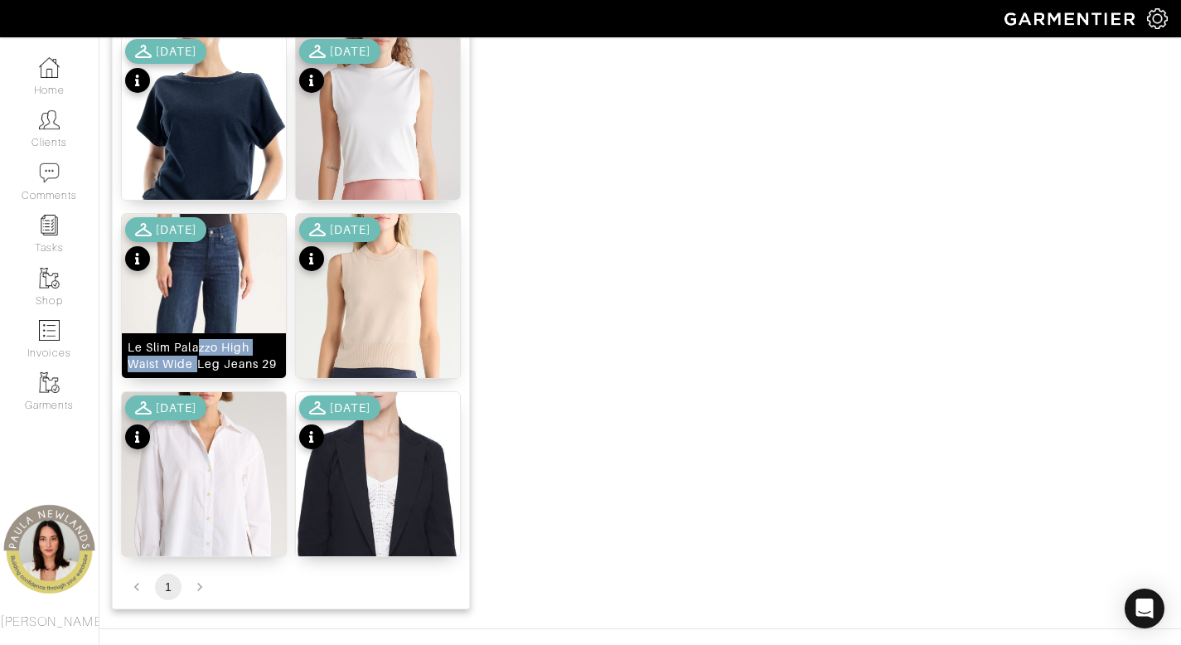
drag, startPoint x: 200, startPoint y: 355, endPoint x: 216, endPoint y: 348, distance: 17.4
click at [200, 355] on div "Le Slim Palazzo High Waist Wide Leg Jeans 29" at bounding box center [204, 355] width 152 height 33
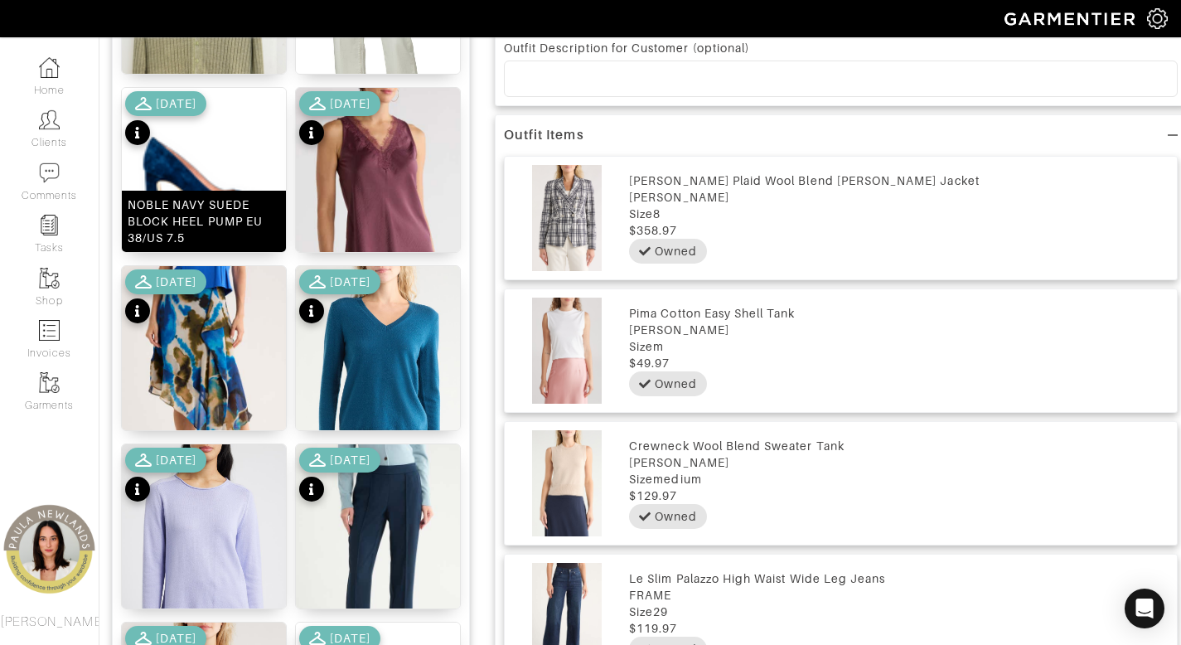
scroll to position [698, 0]
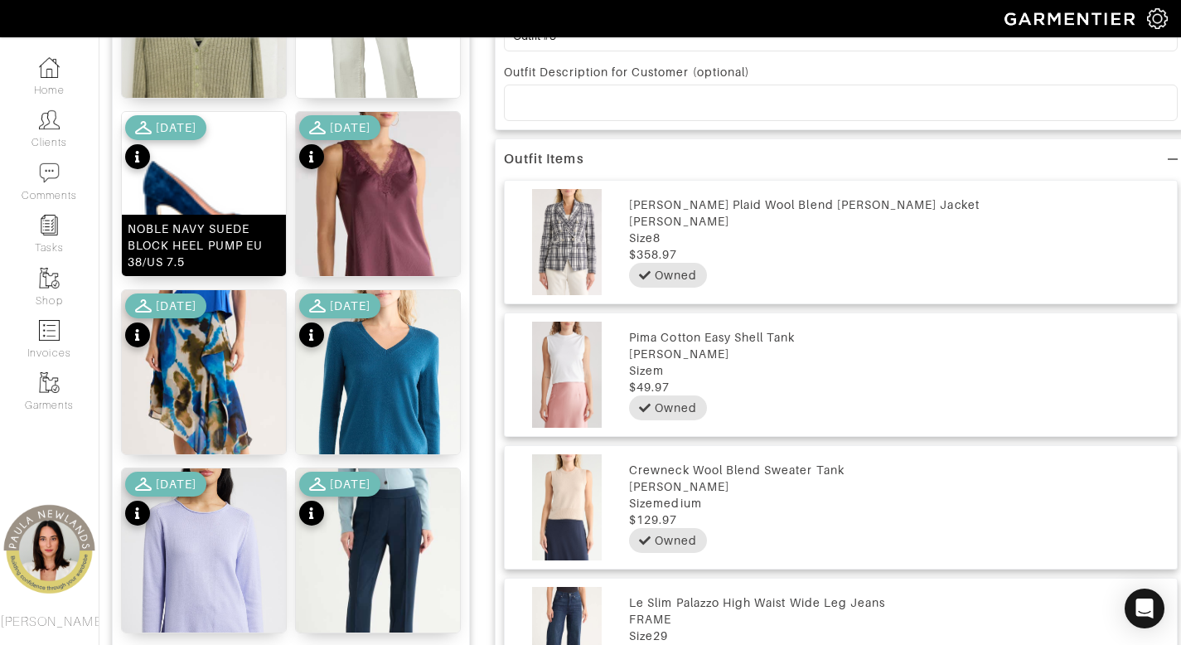
click at [190, 275] on div "NOBLE NAVY SUEDE BLOCK HEEL PUMP EU 38/US 7.5" at bounding box center [204, 245] width 164 height 61
click at [190, 272] on div "NOBLE NAVY SUEDE BLOCK HEEL PUMP EU 38/US 7.5" at bounding box center [204, 245] width 164 height 61
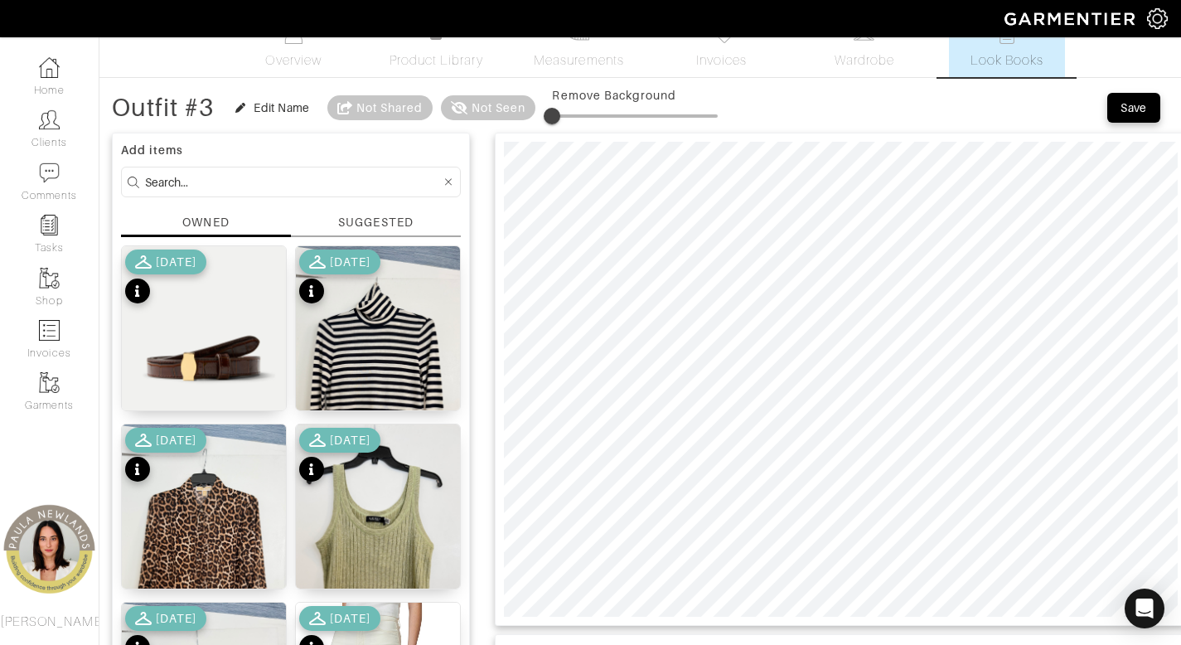
scroll to position [31, 0]
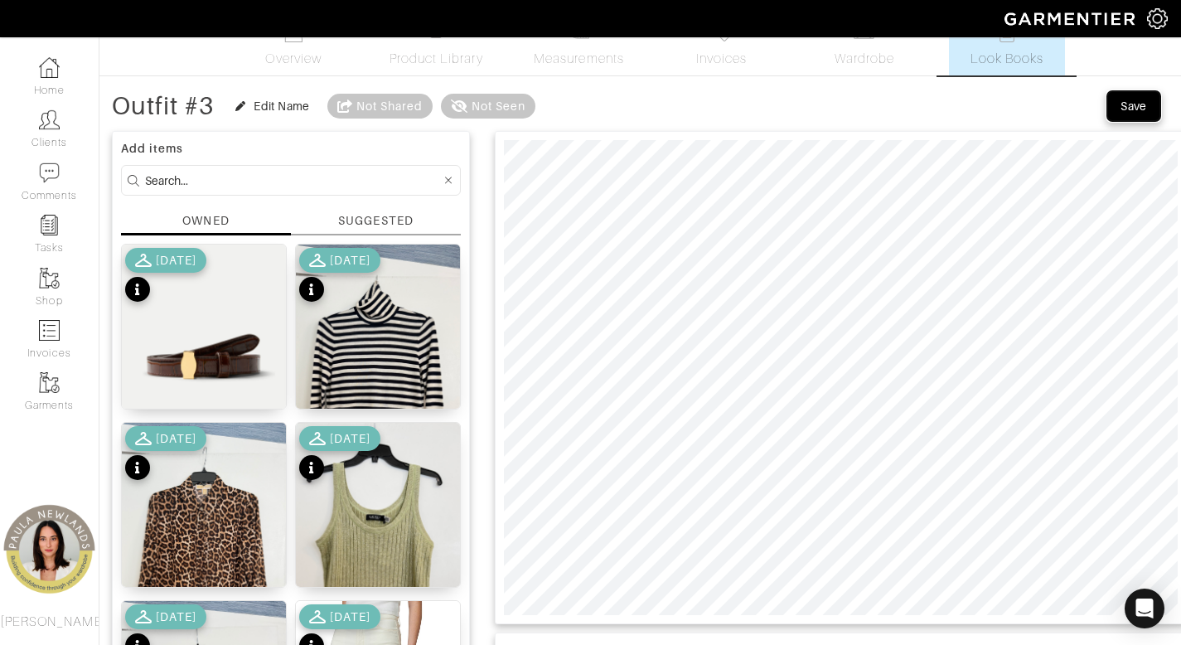
click at [1135, 105] on div "Save" at bounding box center [1133, 106] width 27 height 17
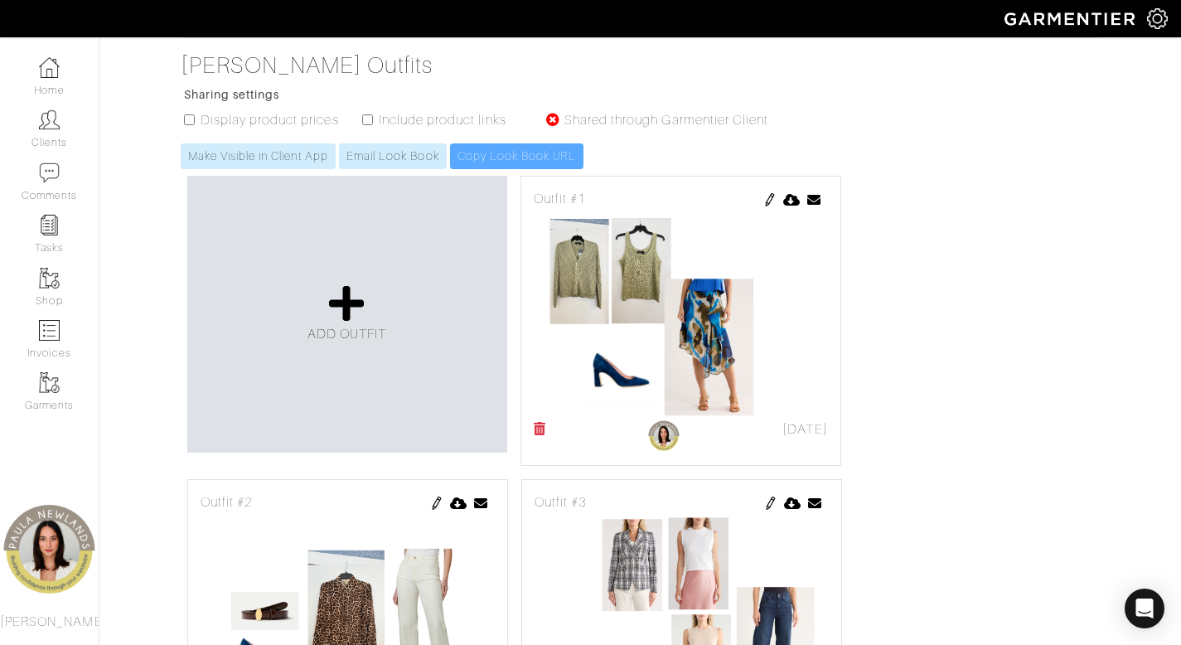
scroll to position [316, 0]
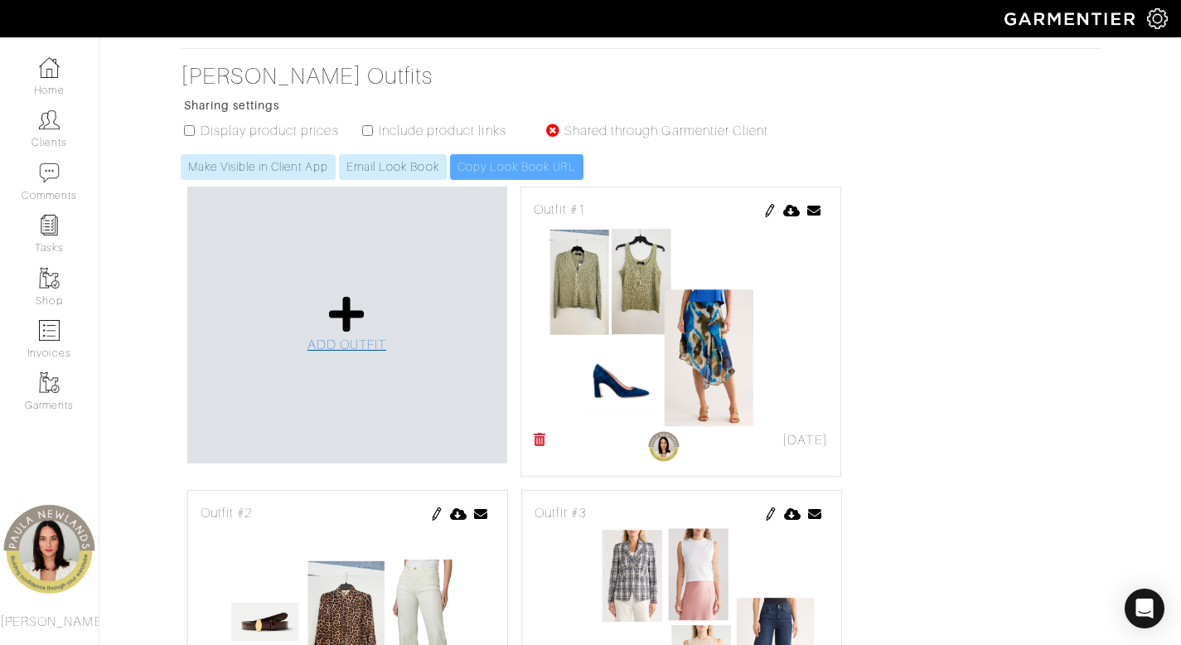
click at [360, 294] on icon at bounding box center [347, 314] width 36 height 40
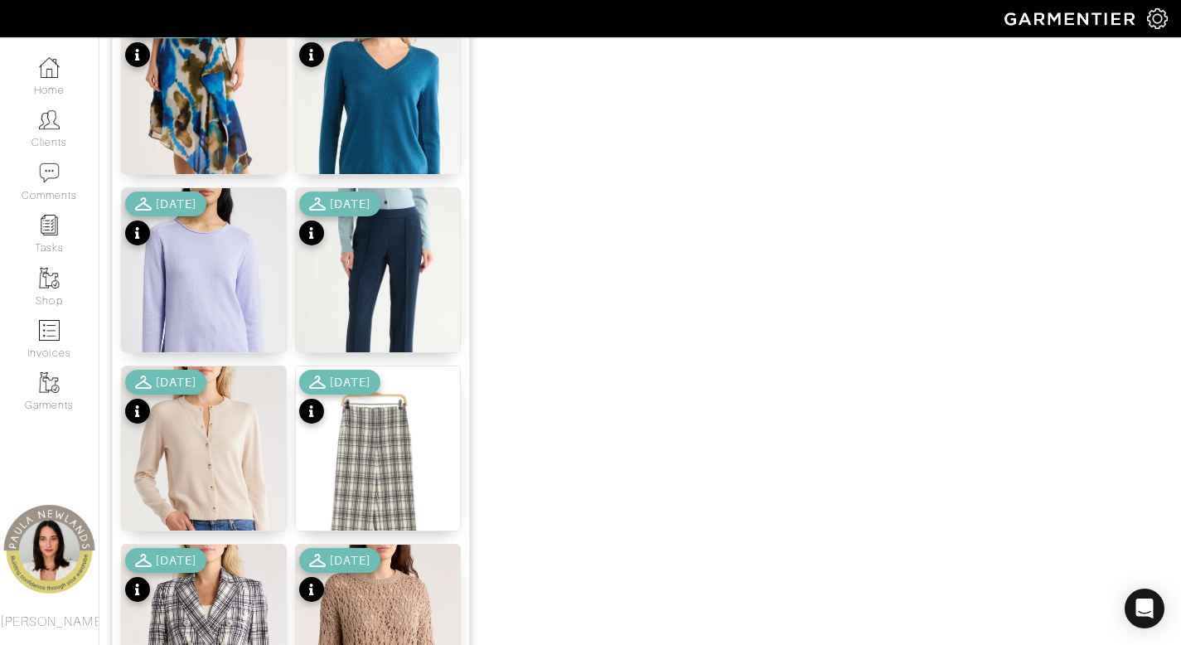
scroll to position [1017, 0]
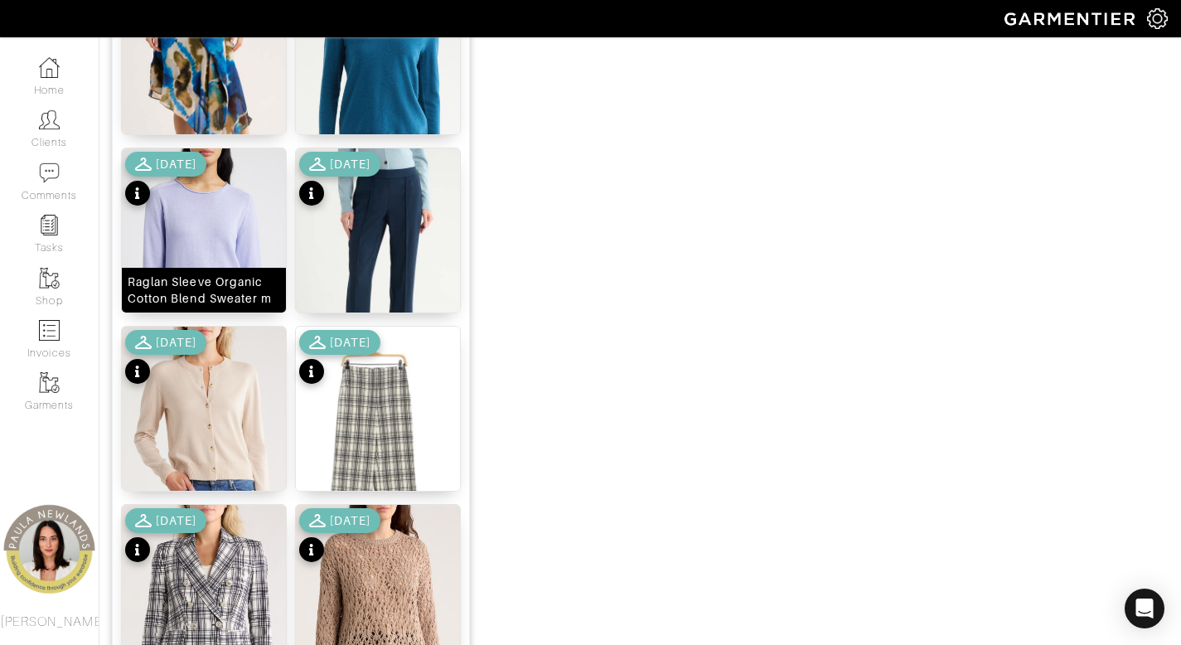
click at [214, 293] on div "Raglan Sleeve Organic Cotton Blend Sweater m" at bounding box center [204, 289] width 152 height 33
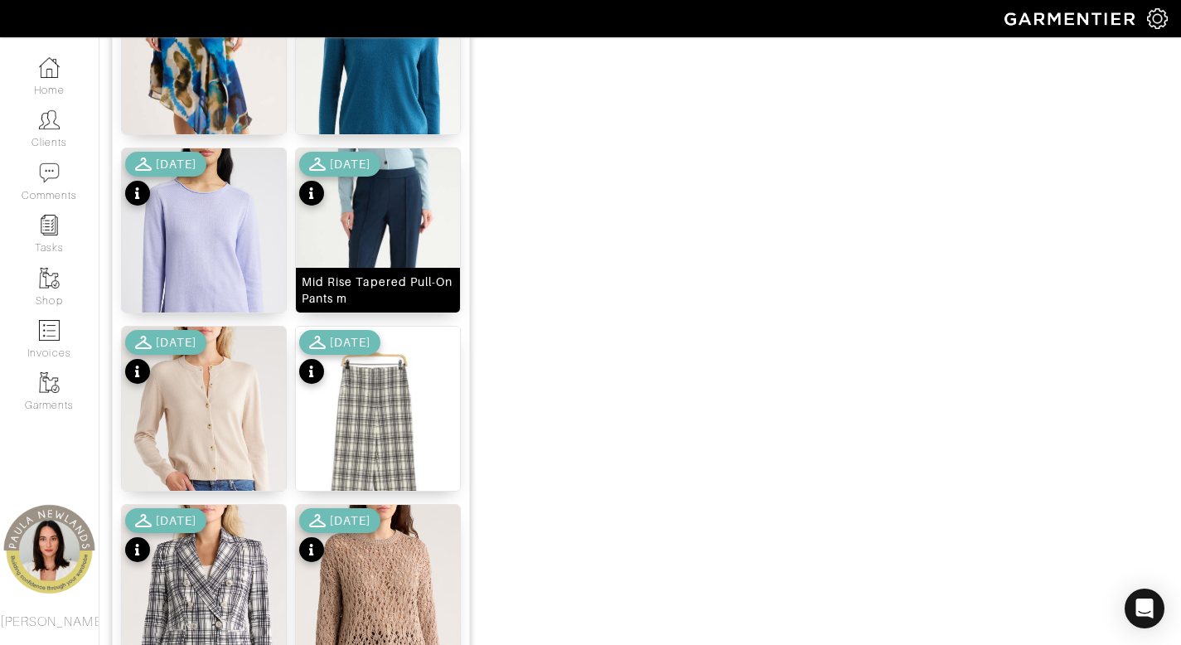
click at [393, 275] on div "Mid Rise Tapered Pull-On Pants m" at bounding box center [378, 289] width 152 height 33
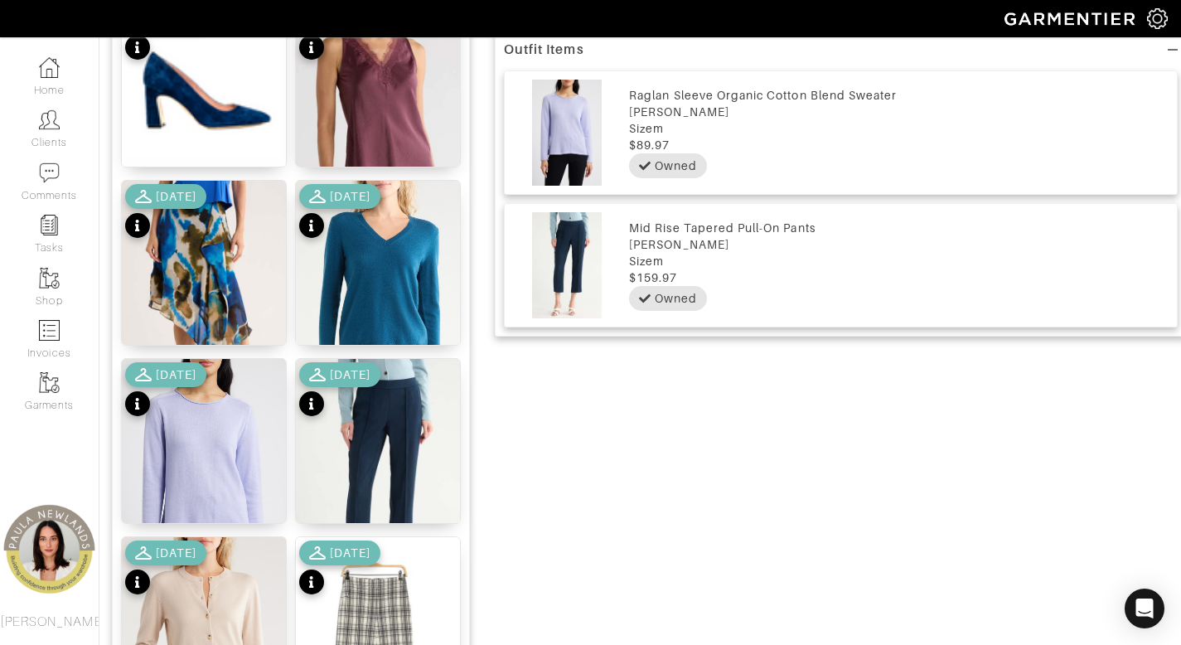
scroll to position [718, 0]
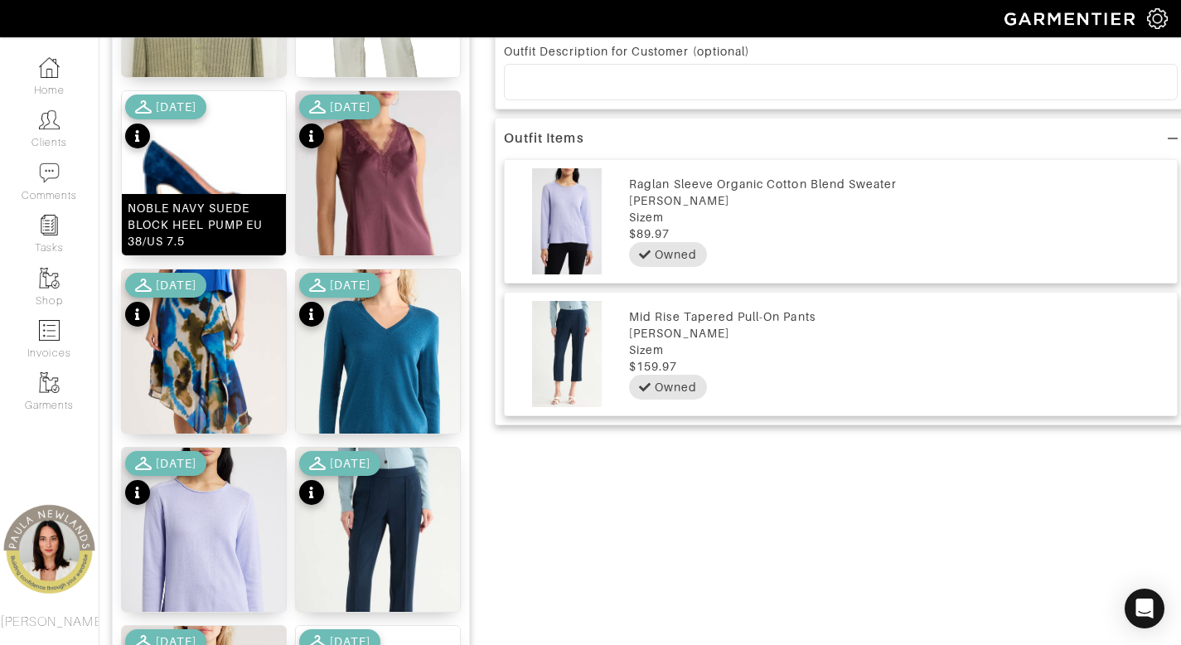
click at [208, 216] on div "NOBLE NAVY SUEDE BLOCK HEEL PUMP EU 38/US 7.5" at bounding box center [204, 225] width 152 height 50
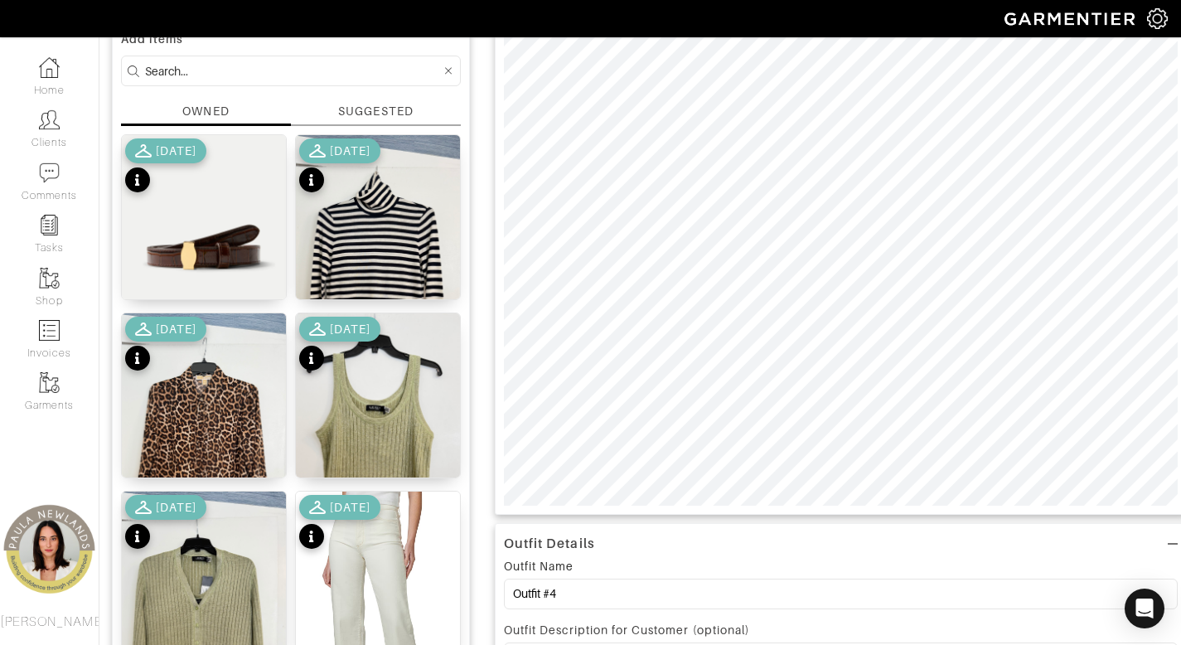
scroll to position [70, 0]
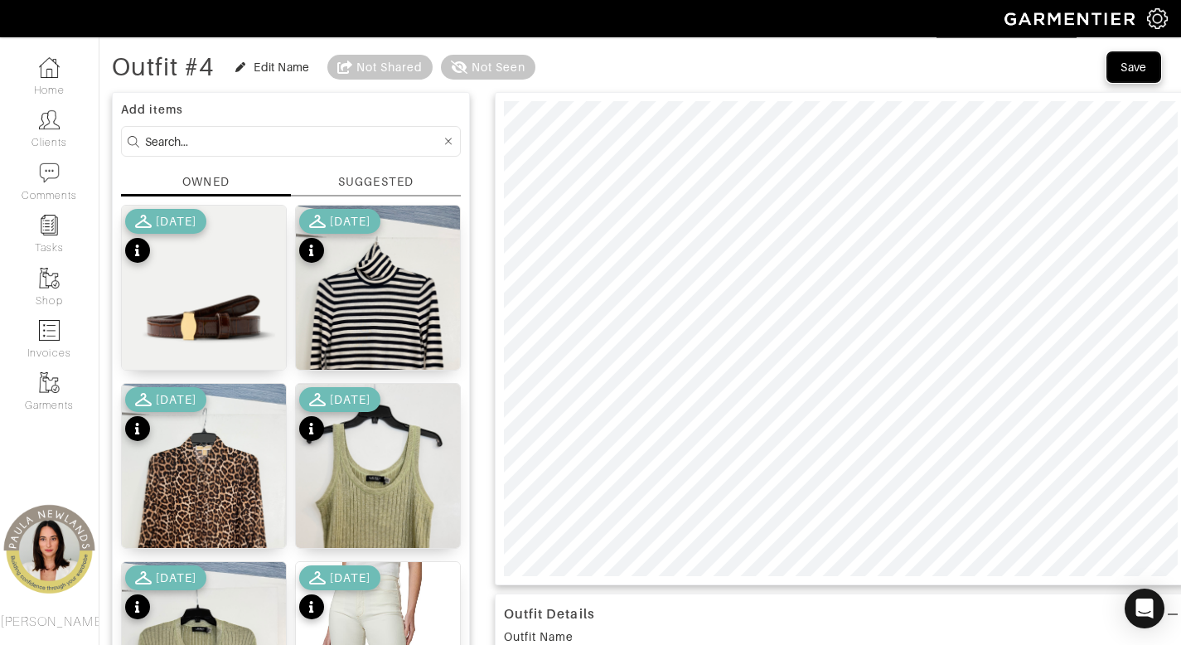
click at [1135, 66] on div "Save" at bounding box center [1133, 67] width 27 height 17
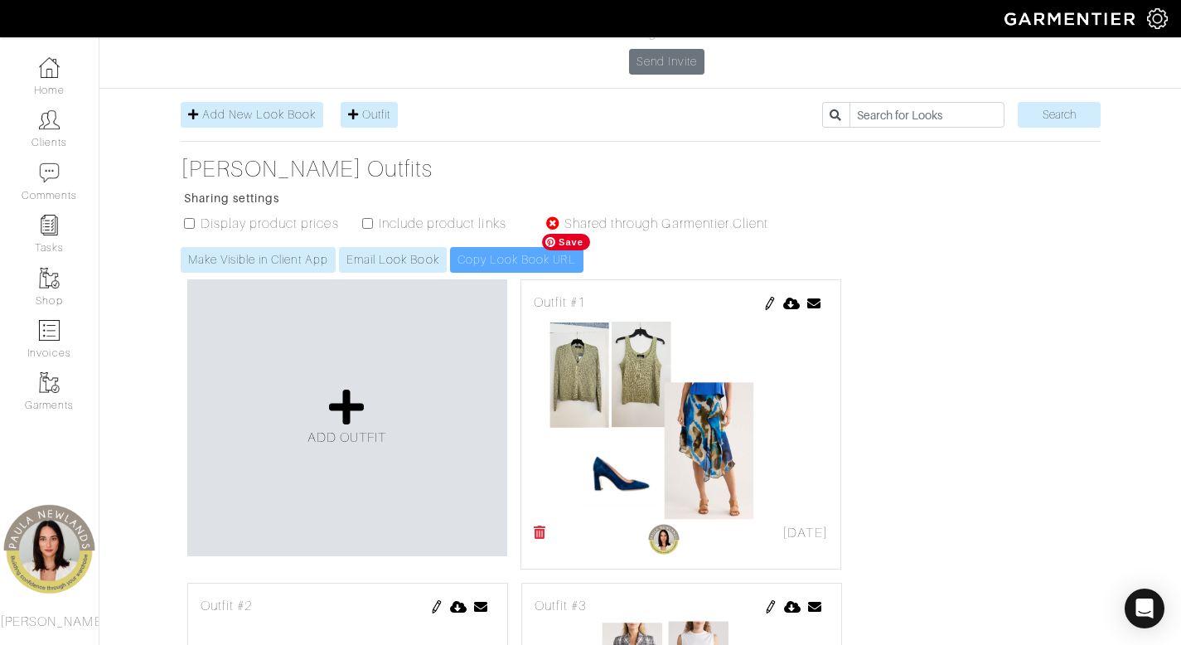
scroll to position [263, 0]
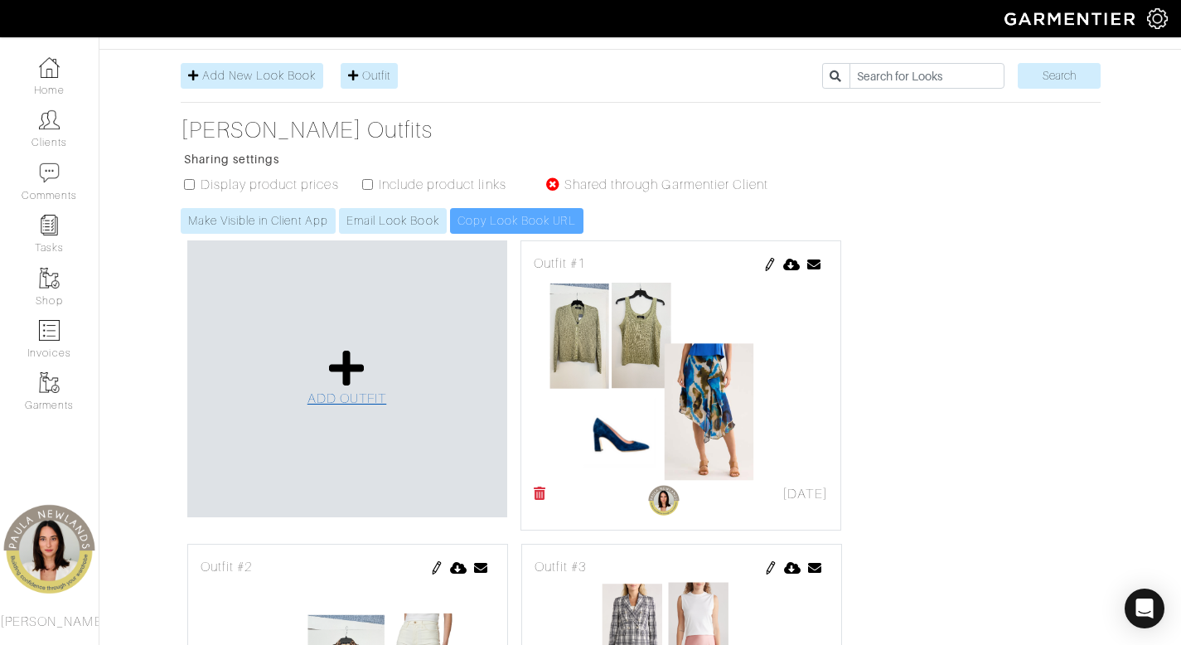
click at [349, 348] on icon at bounding box center [347, 368] width 36 height 40
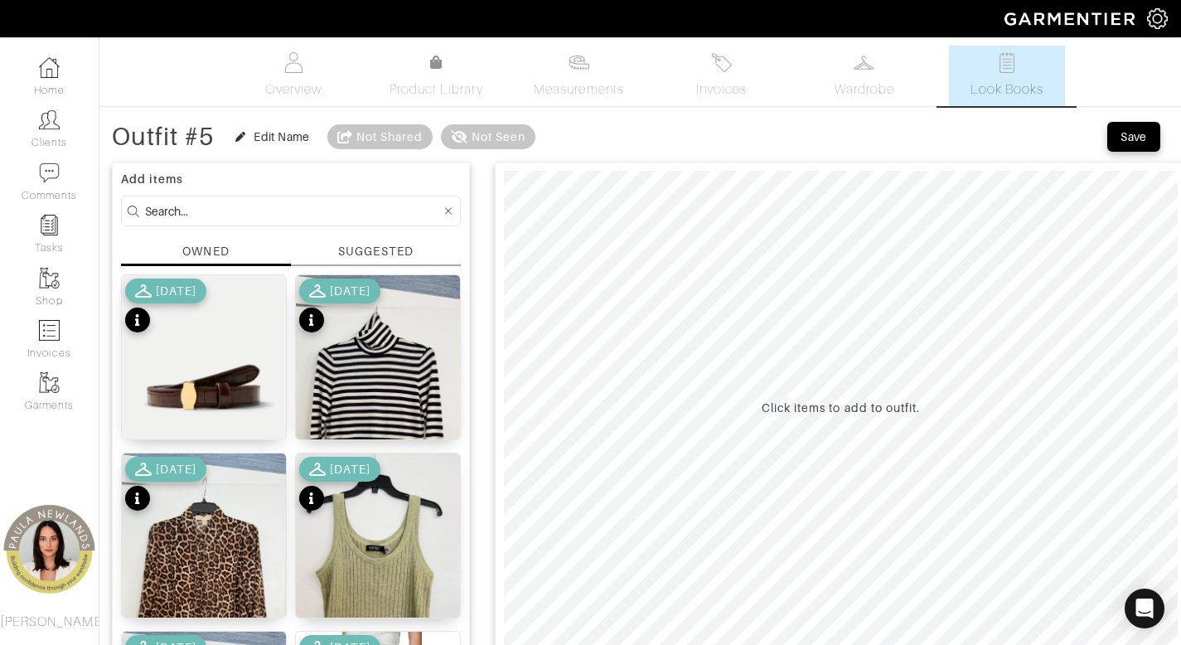
click at [1003, 81] on span "Look Books" at bounding box center [1007, 90] width 74 height 20
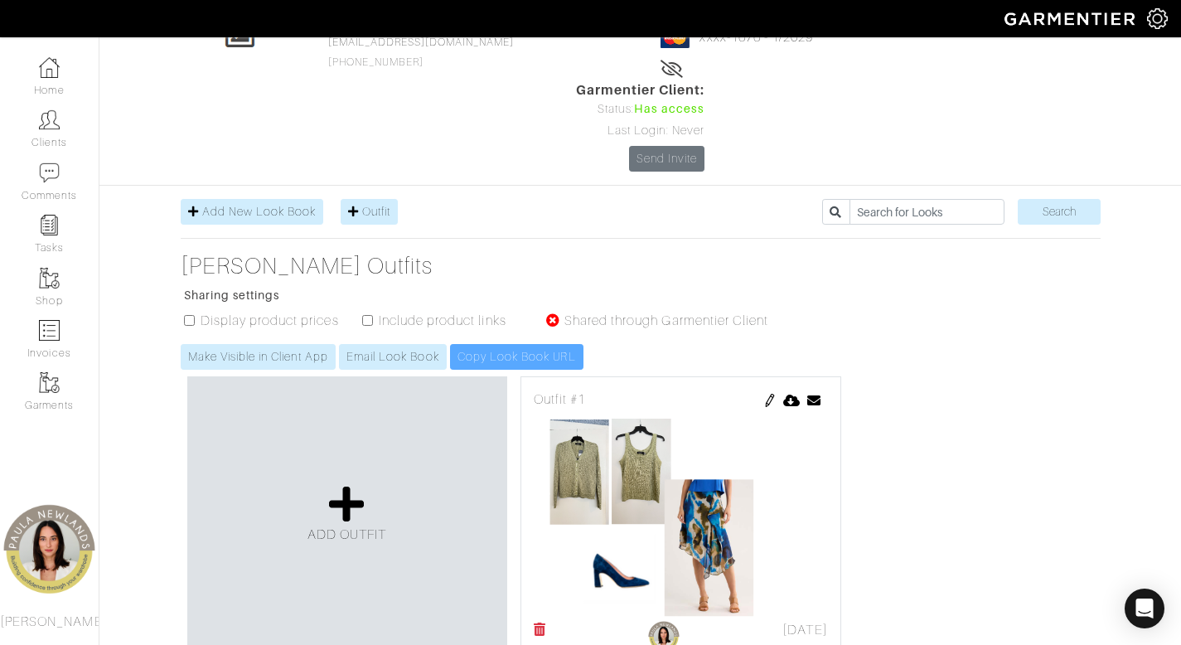
scroll to position [136, 0]
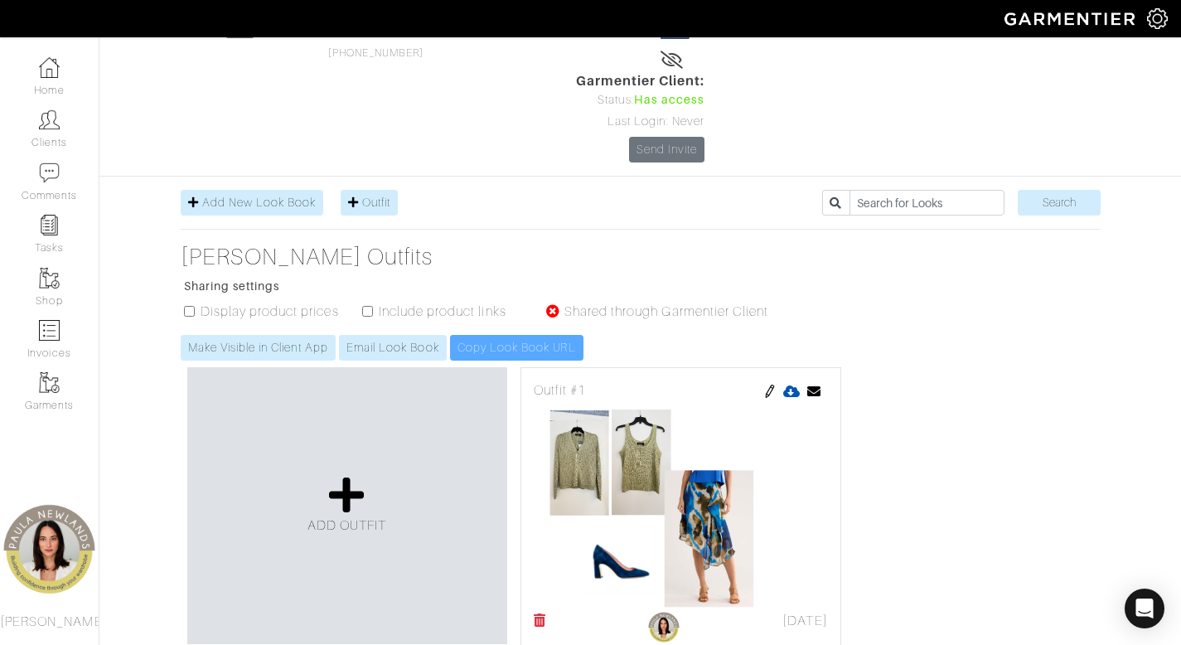
click at [794, 384] on icon at bounding box center [791, 390] width 17 height 13
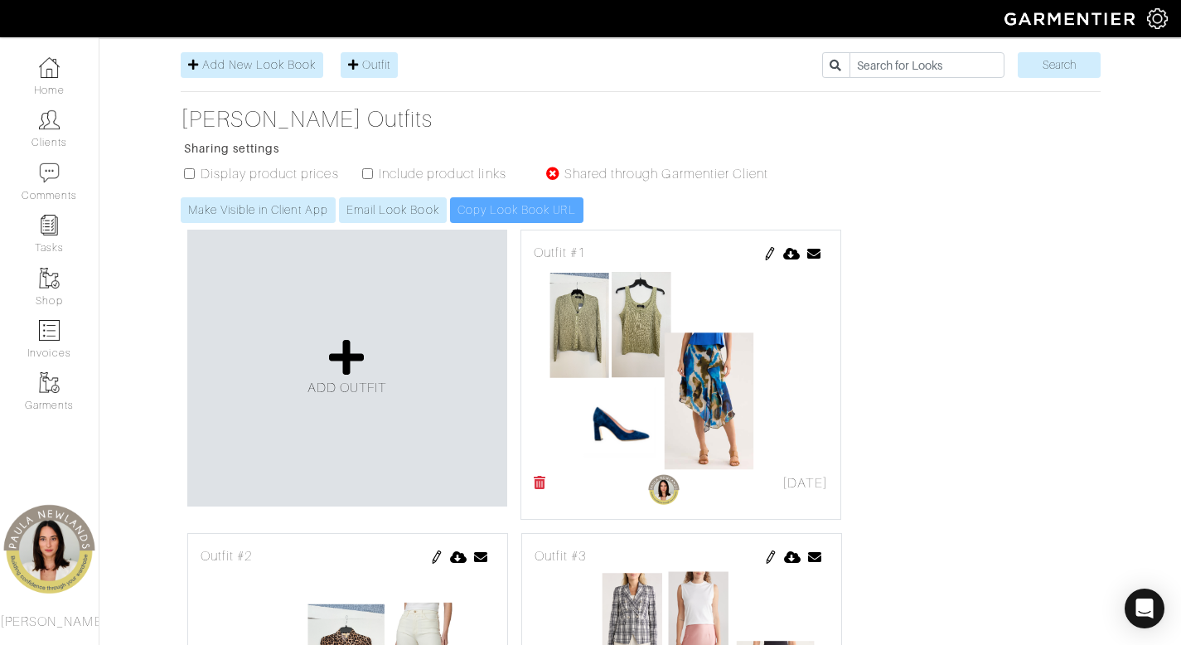
scroll to position [594, 0]
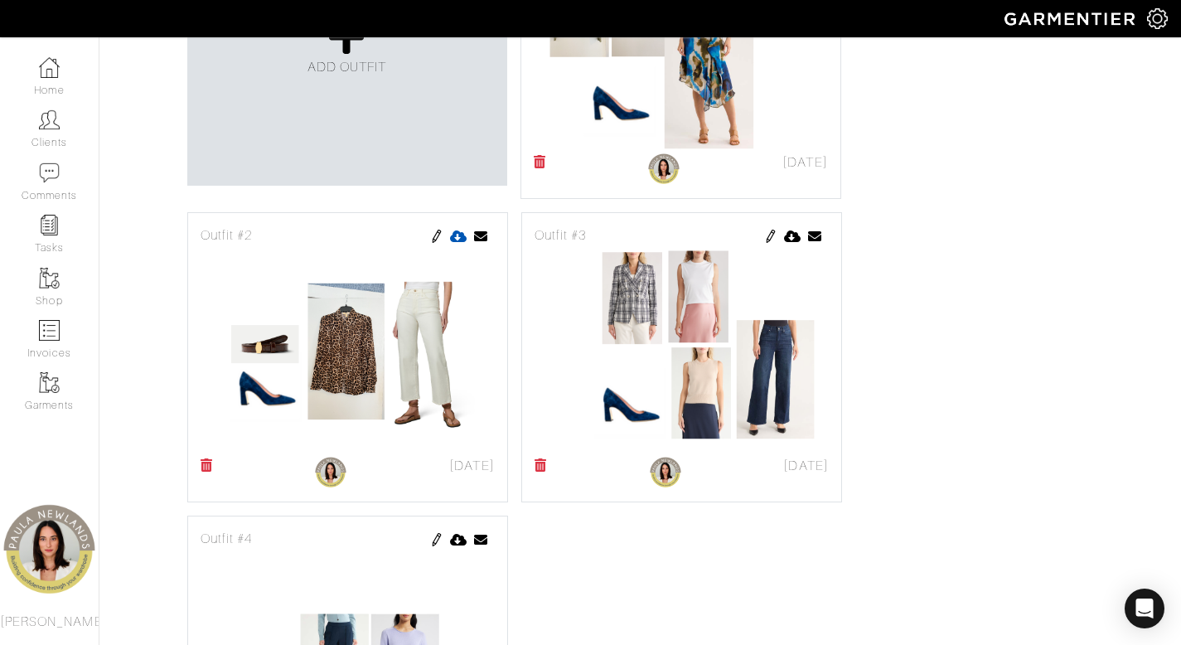
click at [459, 229] on icon at bounding box center [458, 235] width 17 height 13
click at [788, 229] on icon at bounding box center [792, 235] width 17 height 13
click at [456, 533] on icon at bounding box center [458, 539] width 17 height 13
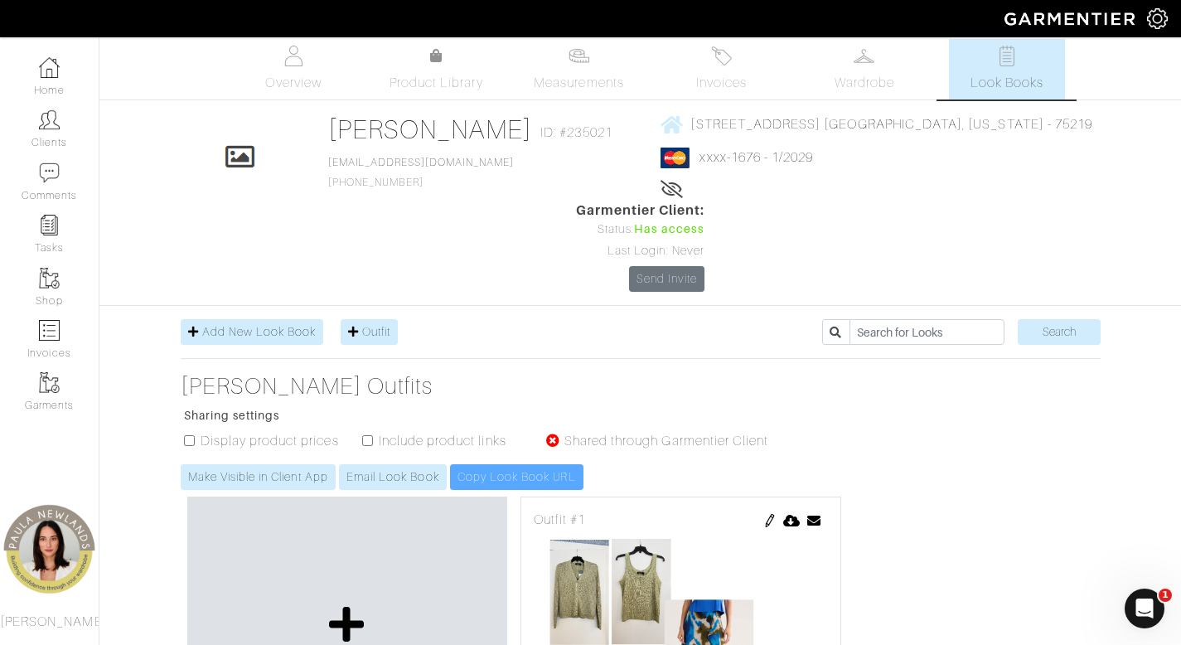
scroll to position [0, 0]
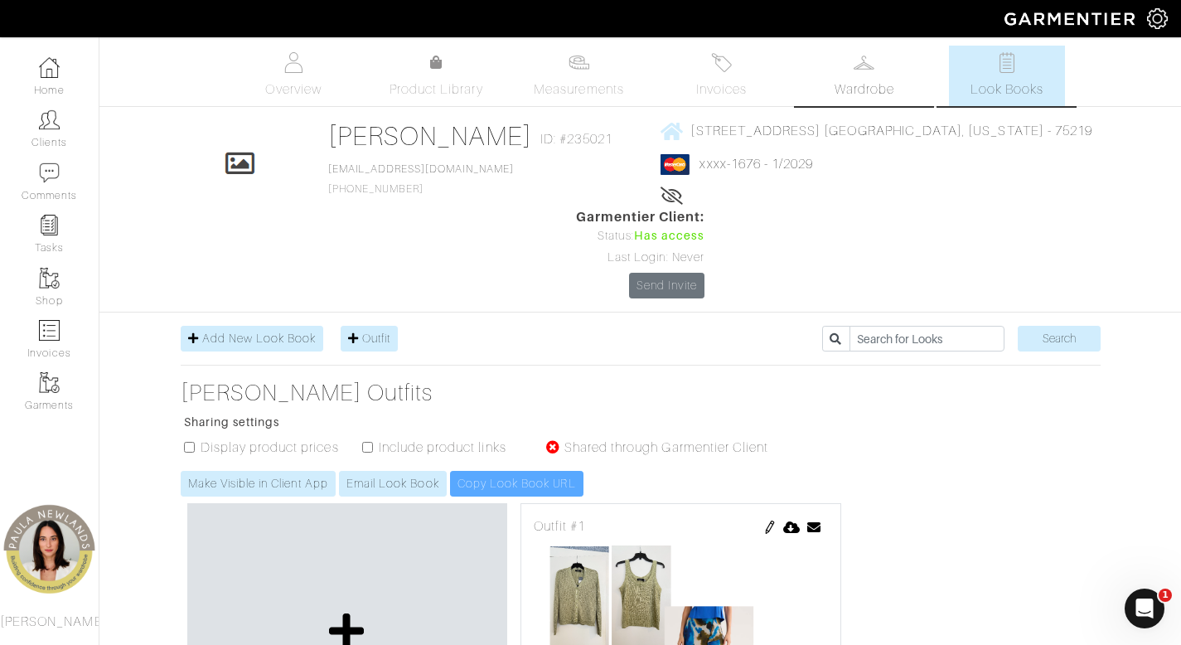
click at [874, 69] on link "Wardrobe" at bounding box center [864, 76] width 116 height 60
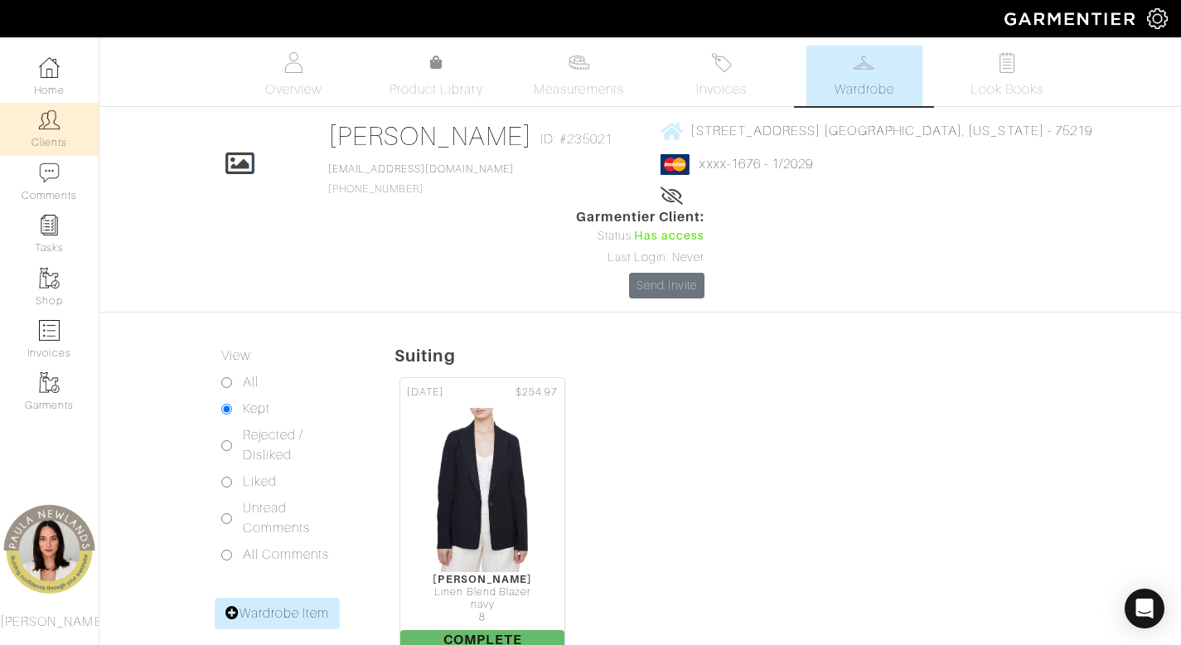
click at [46, 132] on link "Clients" at bounding box center [49, 129] width 99 height 52
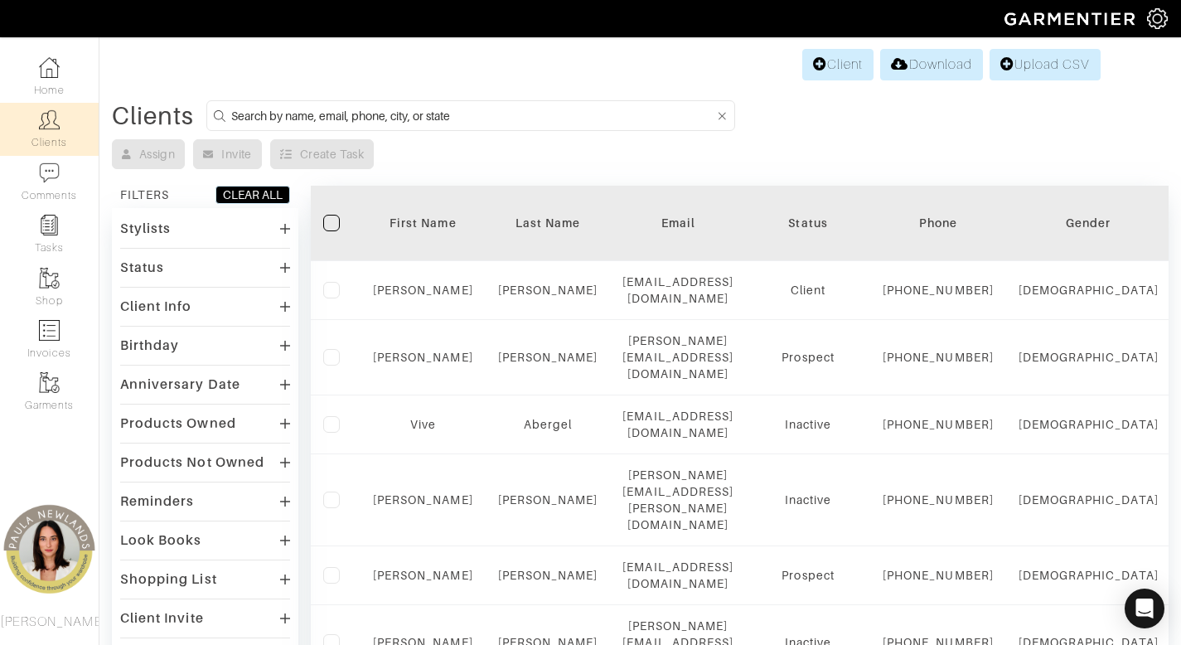
click at [517, 125] on input at bounding box center [472, 115] width 483 height 21
type input "melinda"
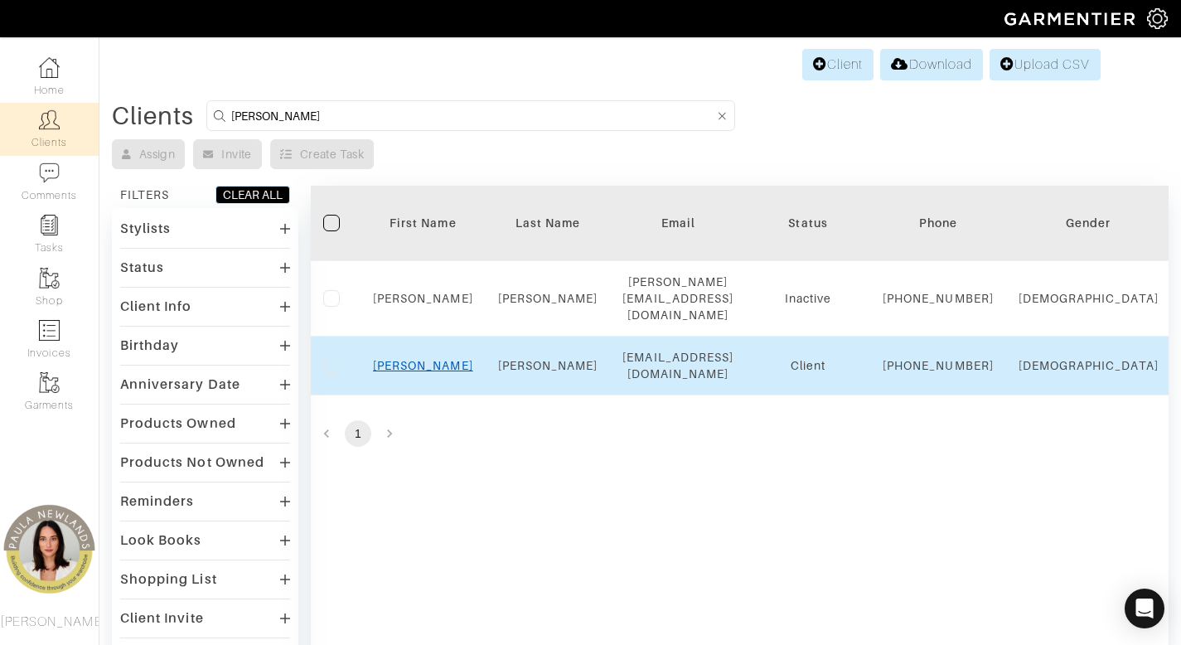
click at [438, 372] on link "Melinda" at bounding box center [423, 365] width 100 height 13
